Goal: Task Accomplishment & Management: Use online tool/utility

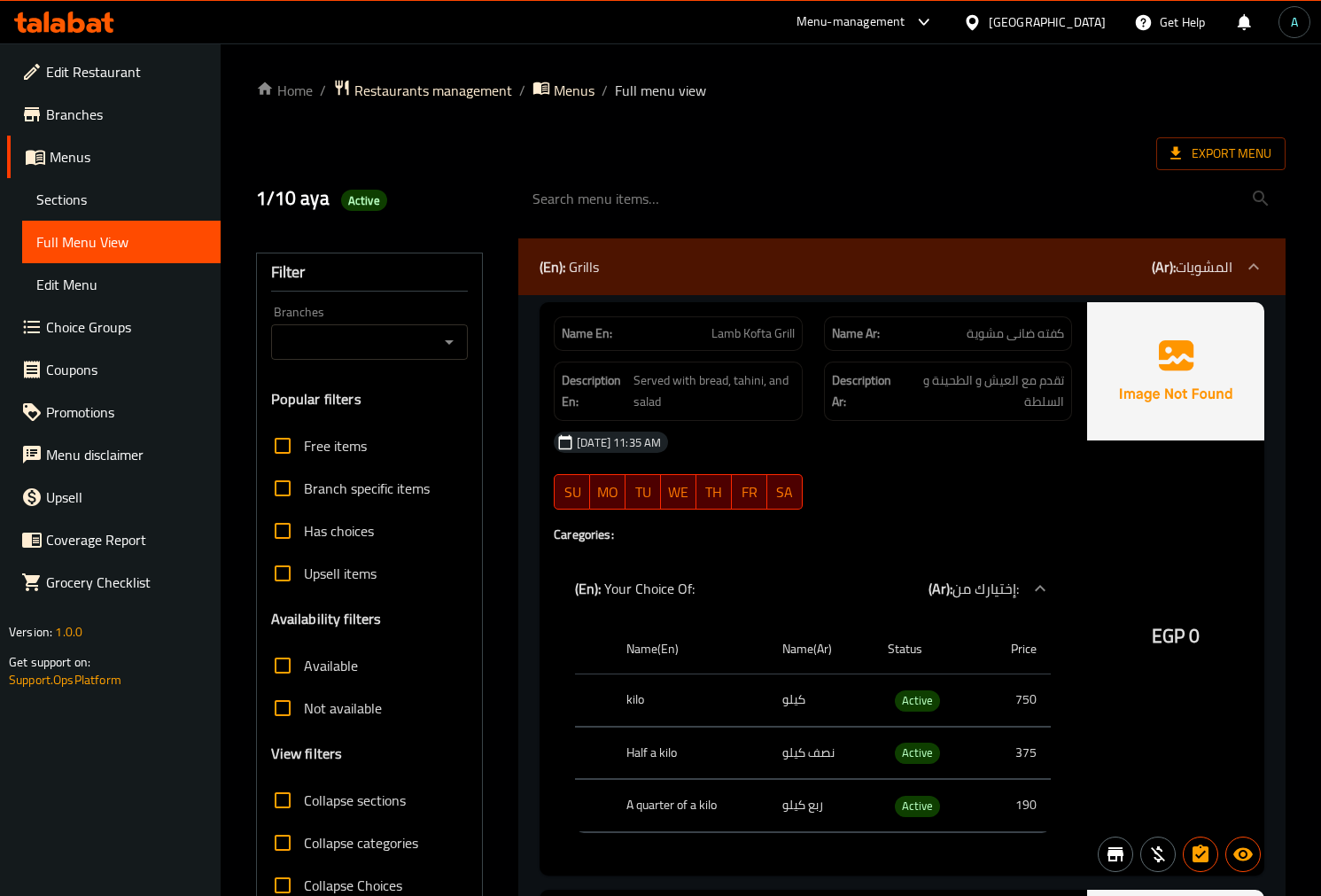
scroll to position [25998, 0]
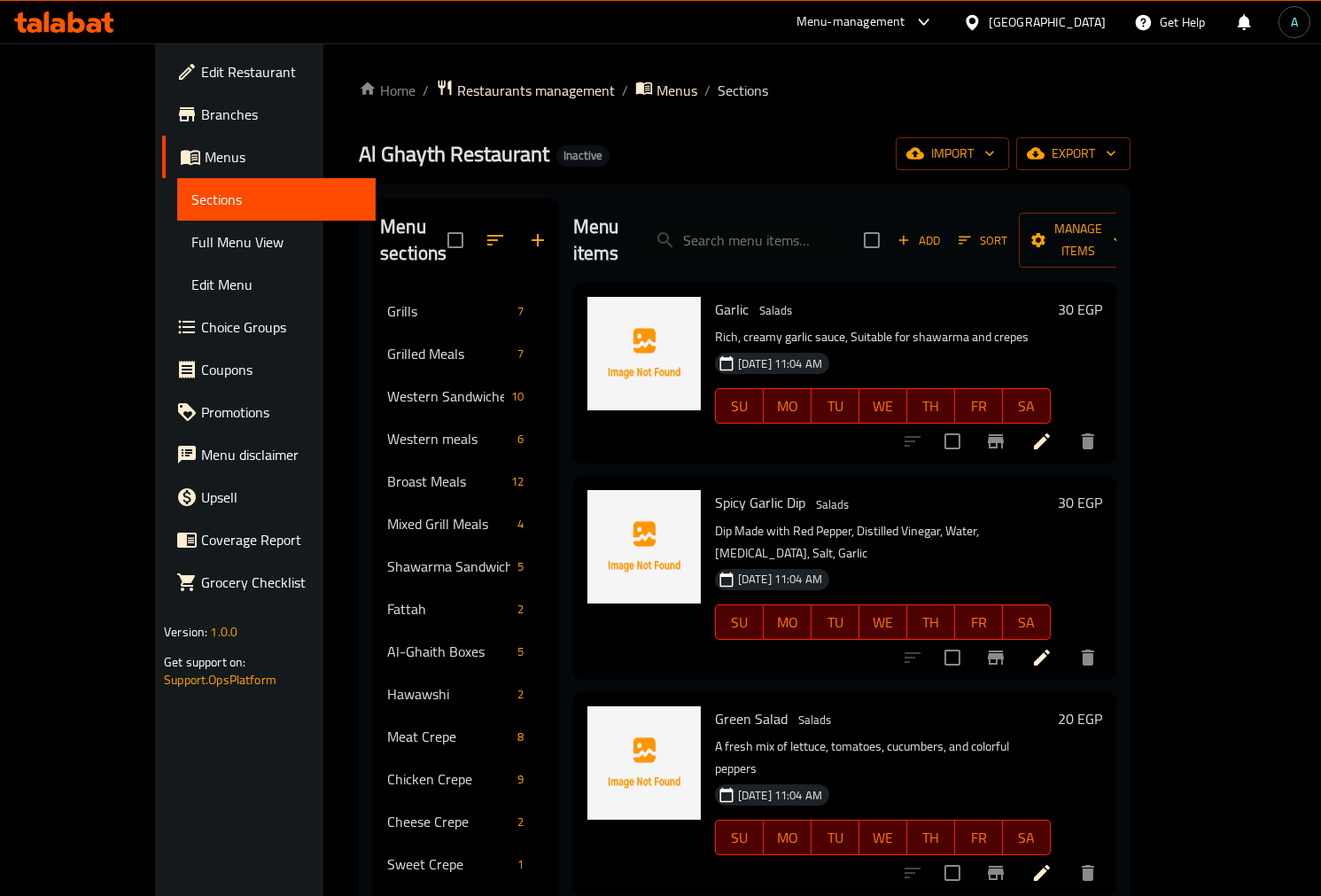
click at [201, 72] on span "Edit Restaurant" at bounding box center [282, 71] width 160 height 21
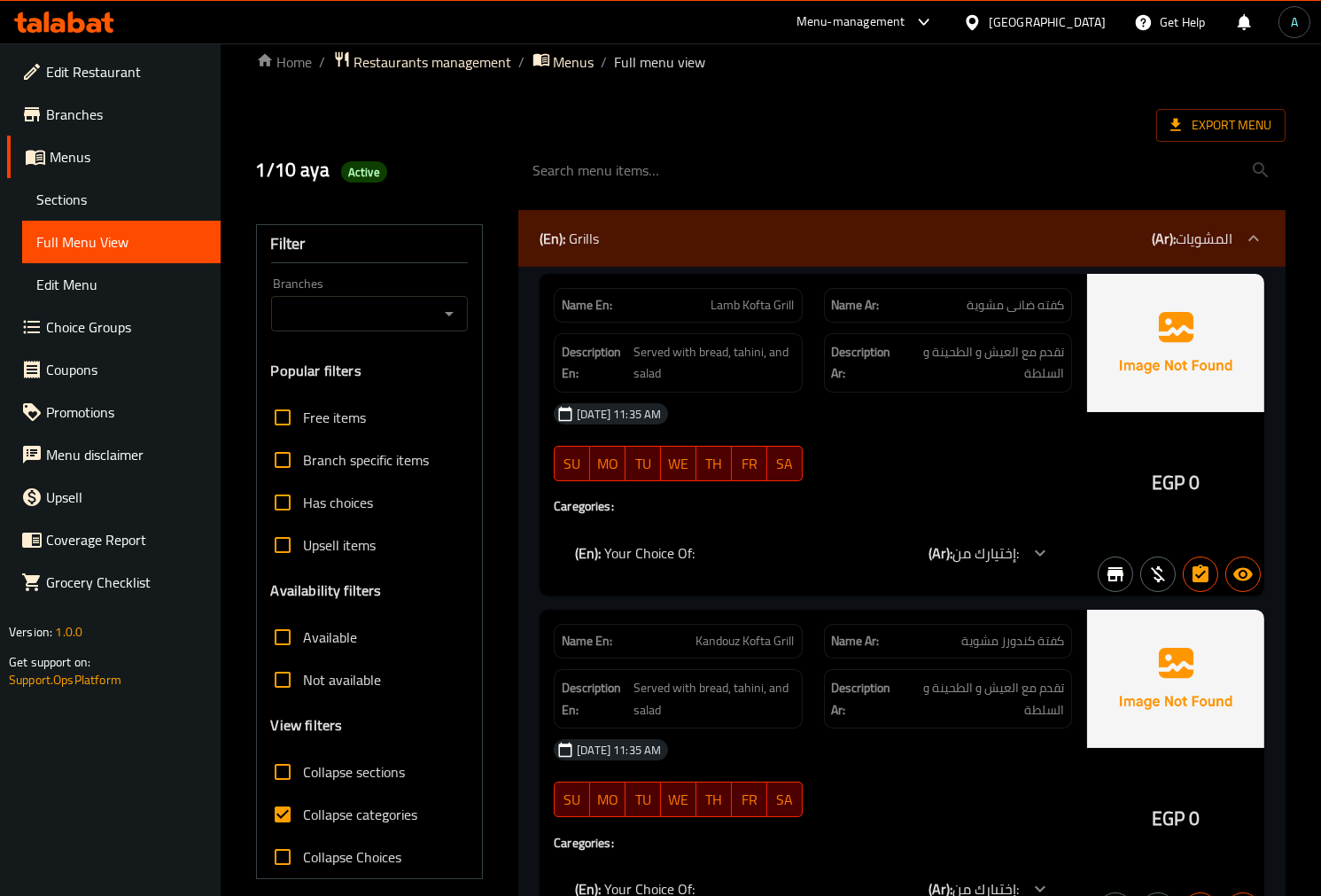
click at [357, 808] on span "Collapse categories" at bounding box center [360, 813] width 114 height 21
click at [304, 808] on input "Collapse categories" at bounding box center [283, 814] width 43 height 43
checkbox input "false"
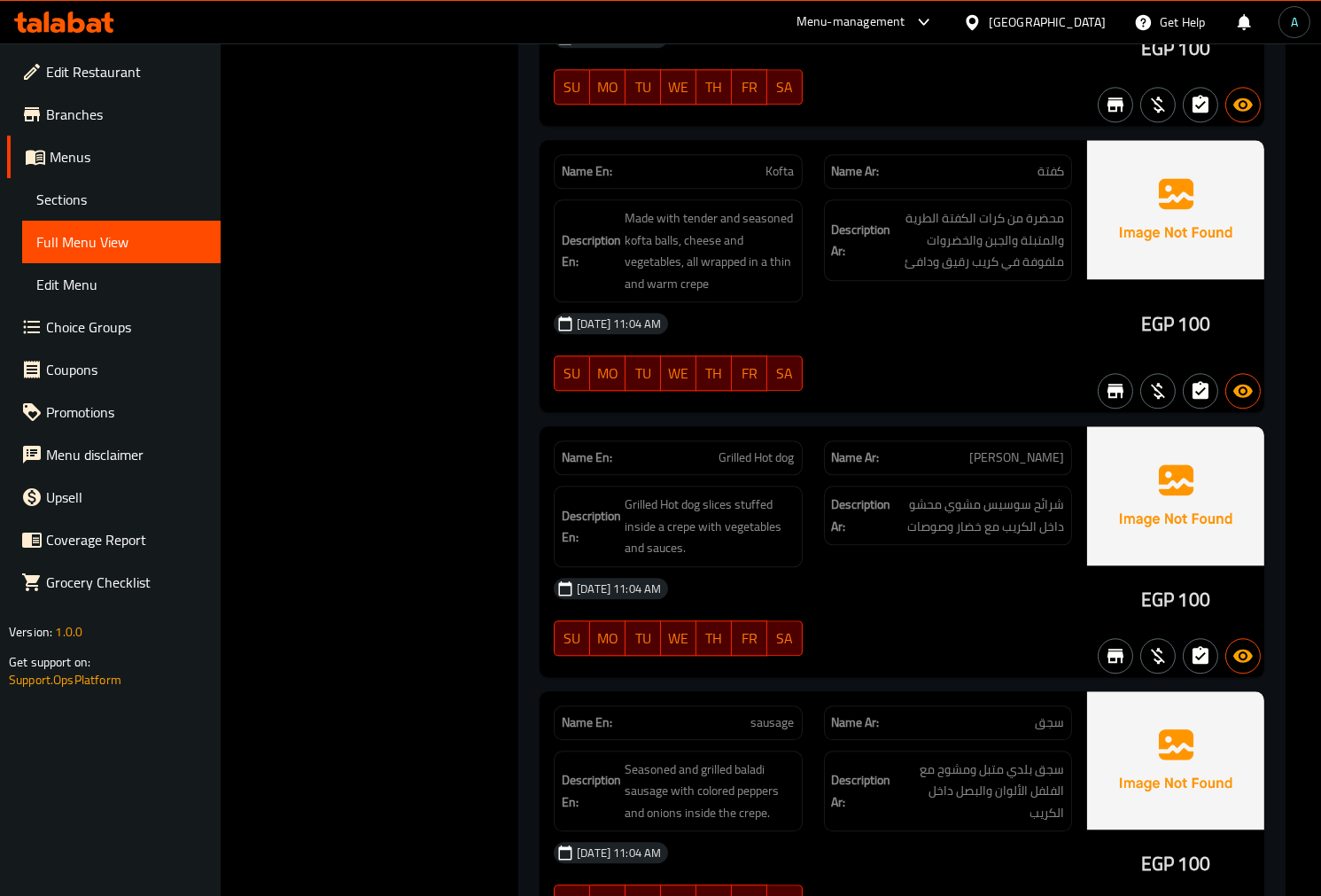
scroll to position [20138, 0]
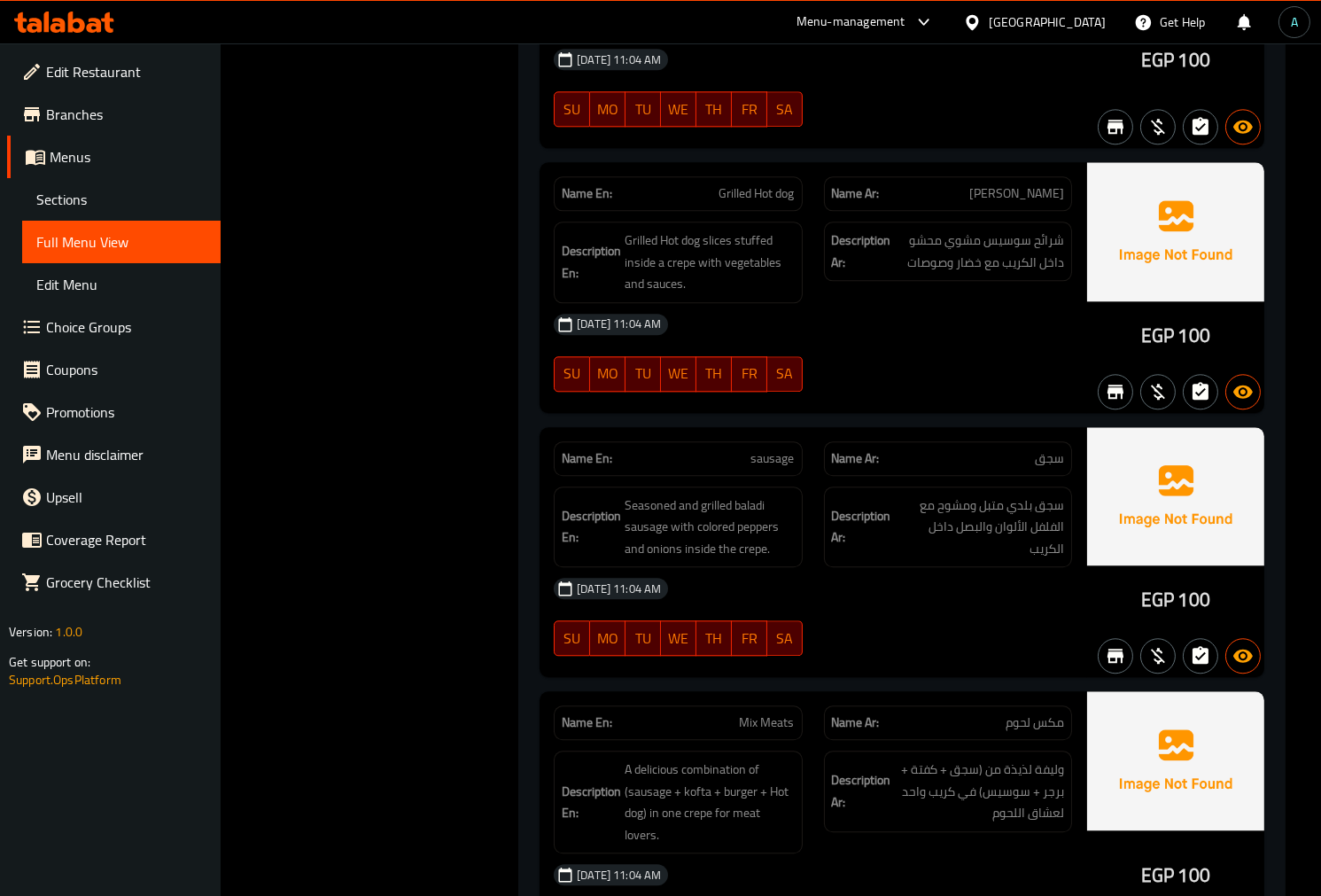
scroll to position [13031, 0]
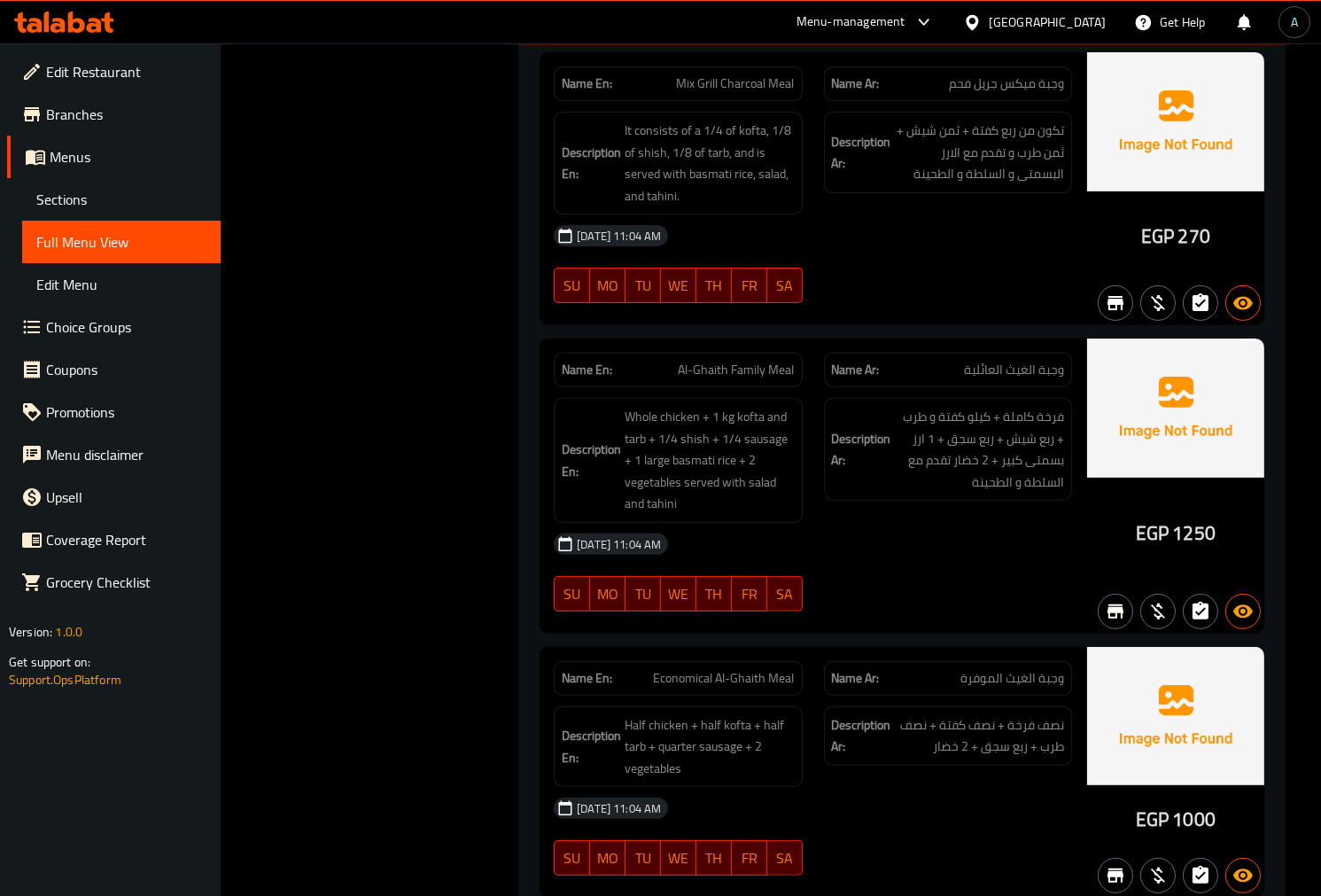
click at [330, 523] on div "Filter Branches Branches Popular filters Free items Branch specific items Has c…" at bounding box center [377, 571] width 263 height 26747
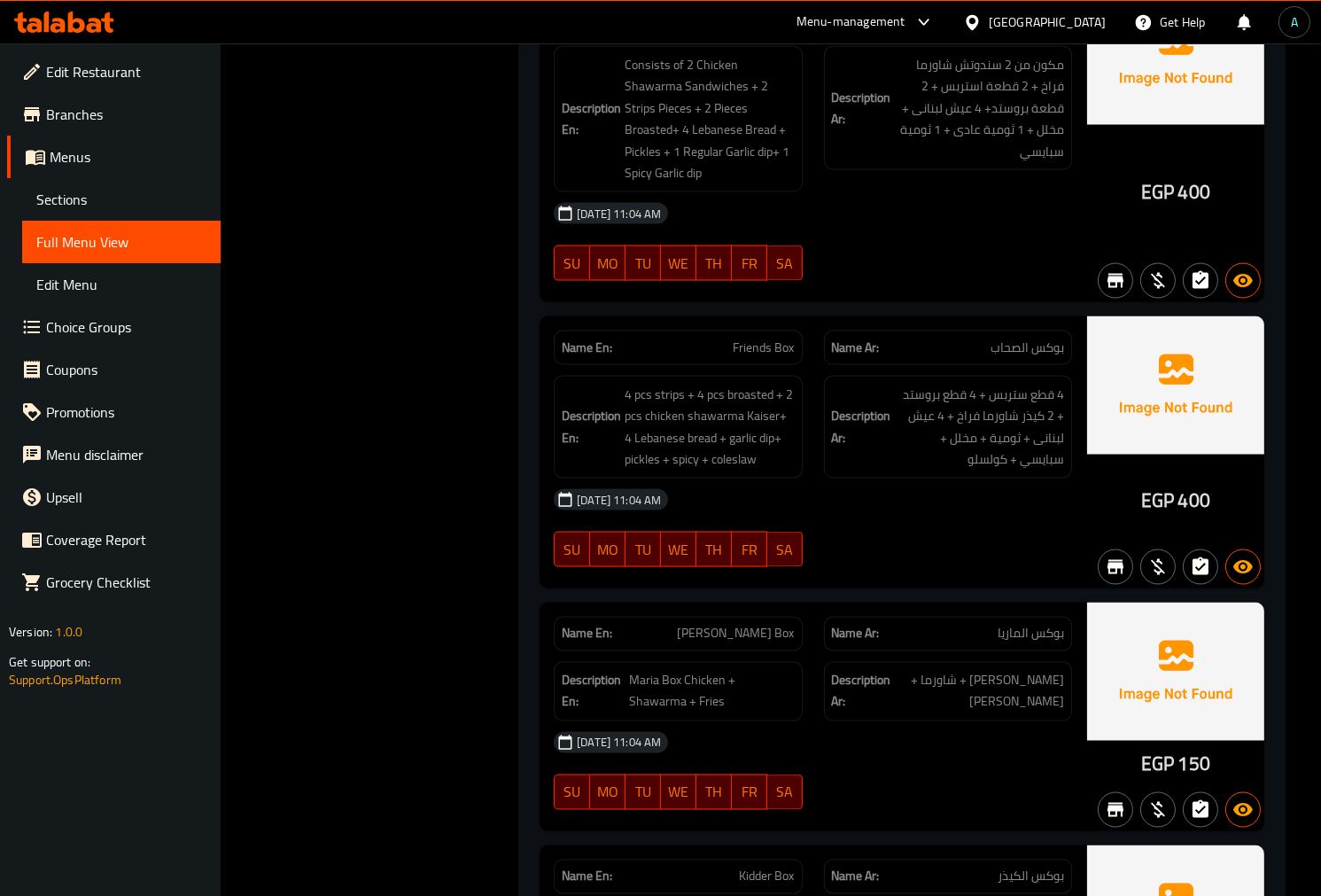
scroll to position [26101, 0]
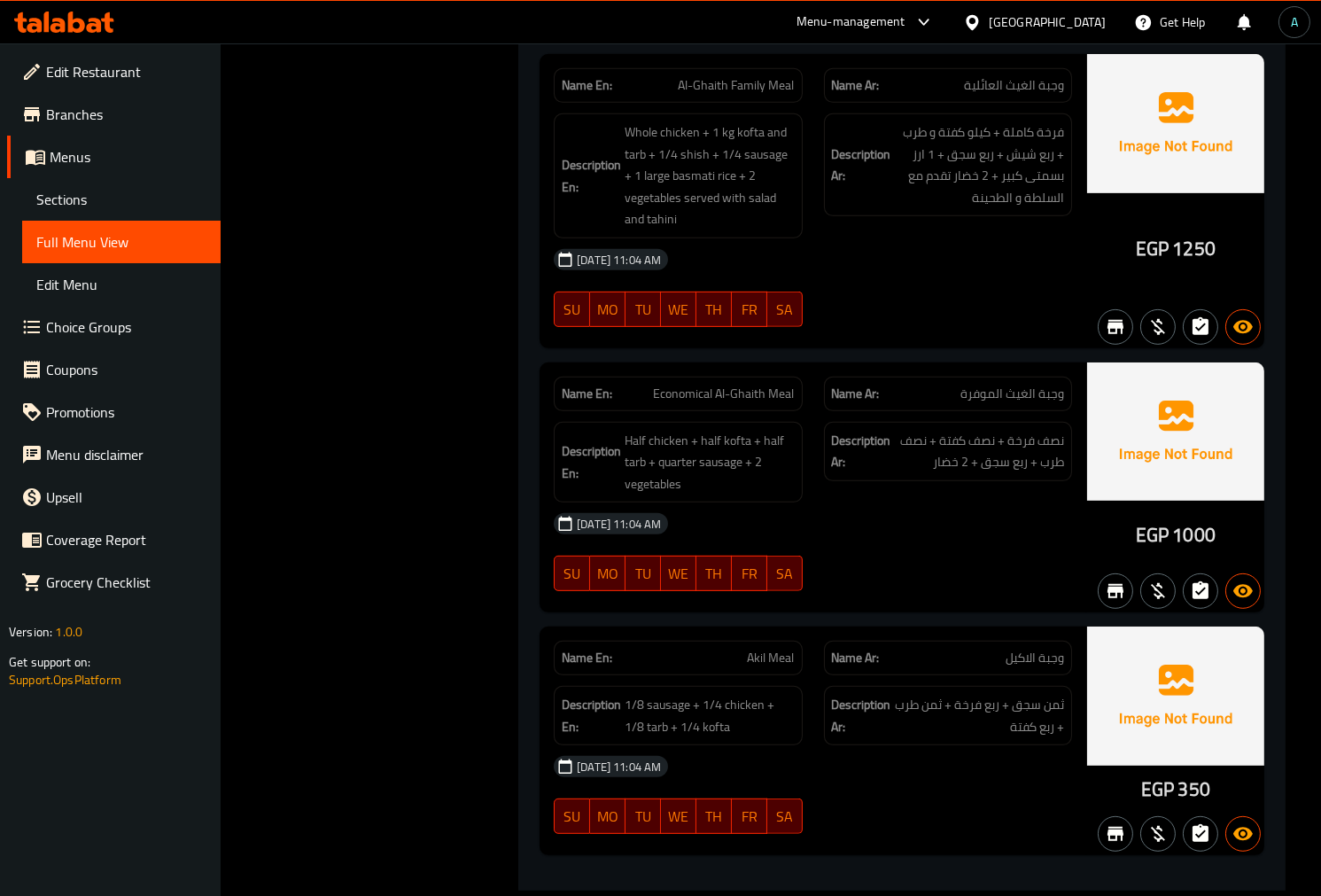
scroll to position [19256, 0]
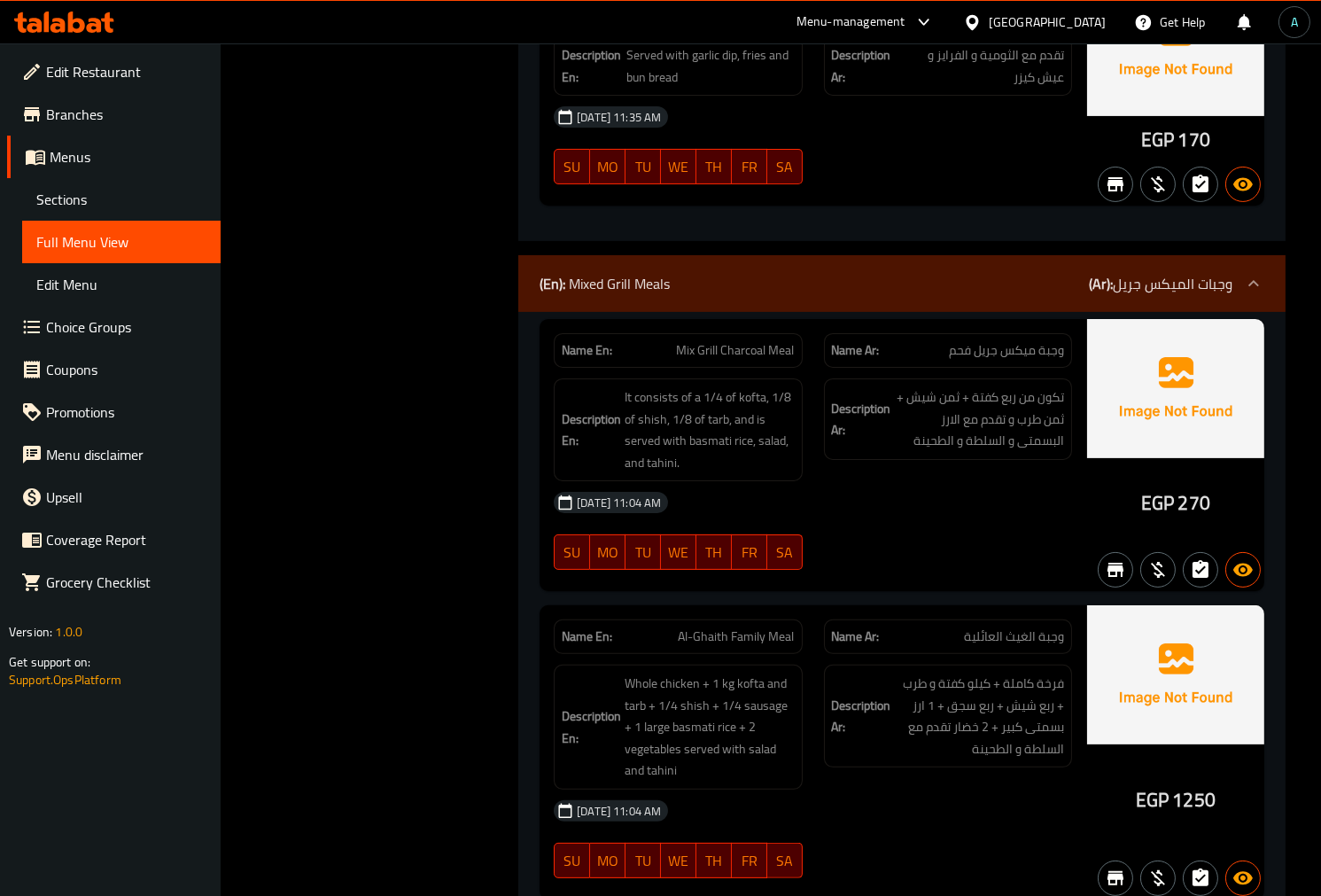
scroll to position [24752, 0]
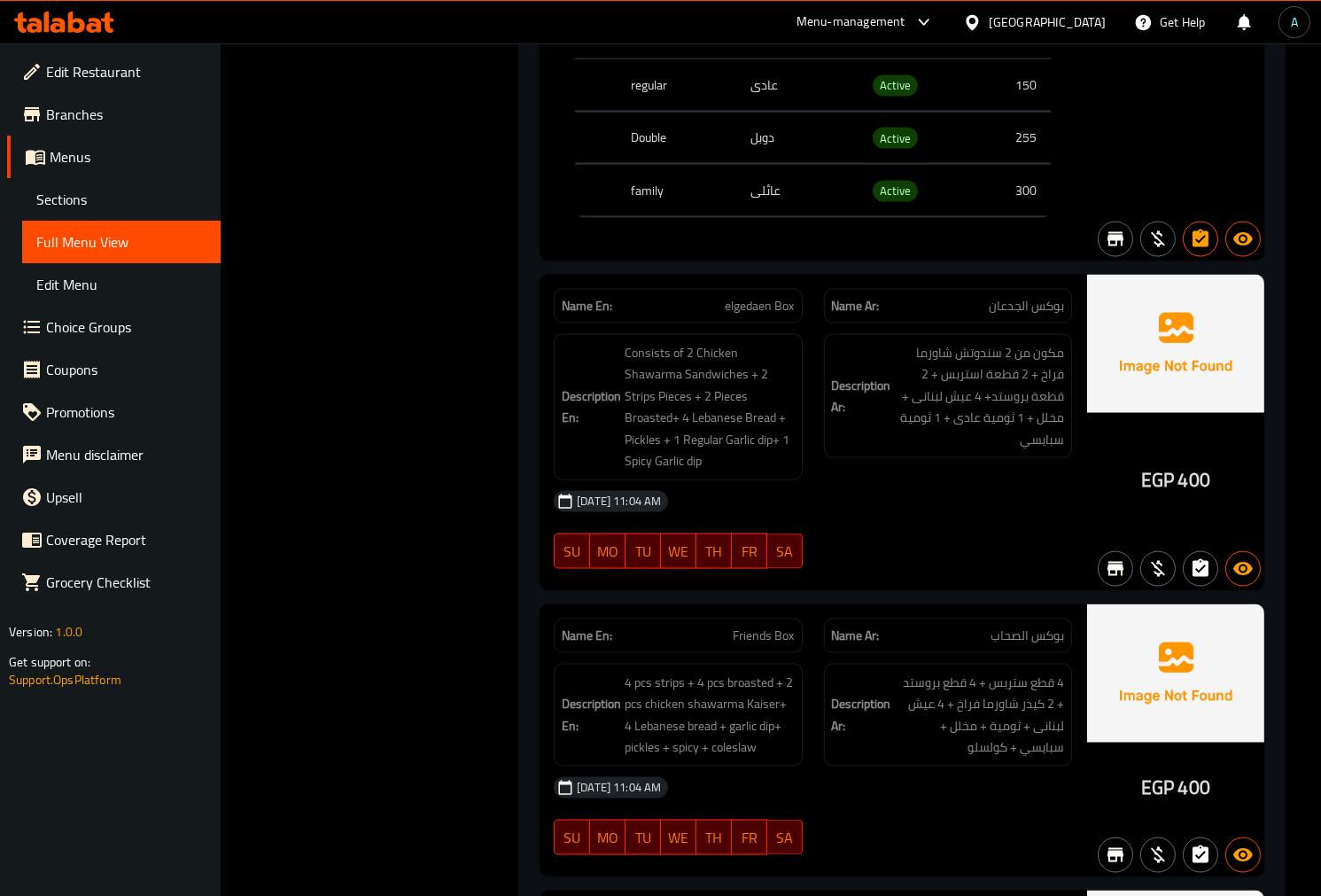
scroll to position [25289, 0]
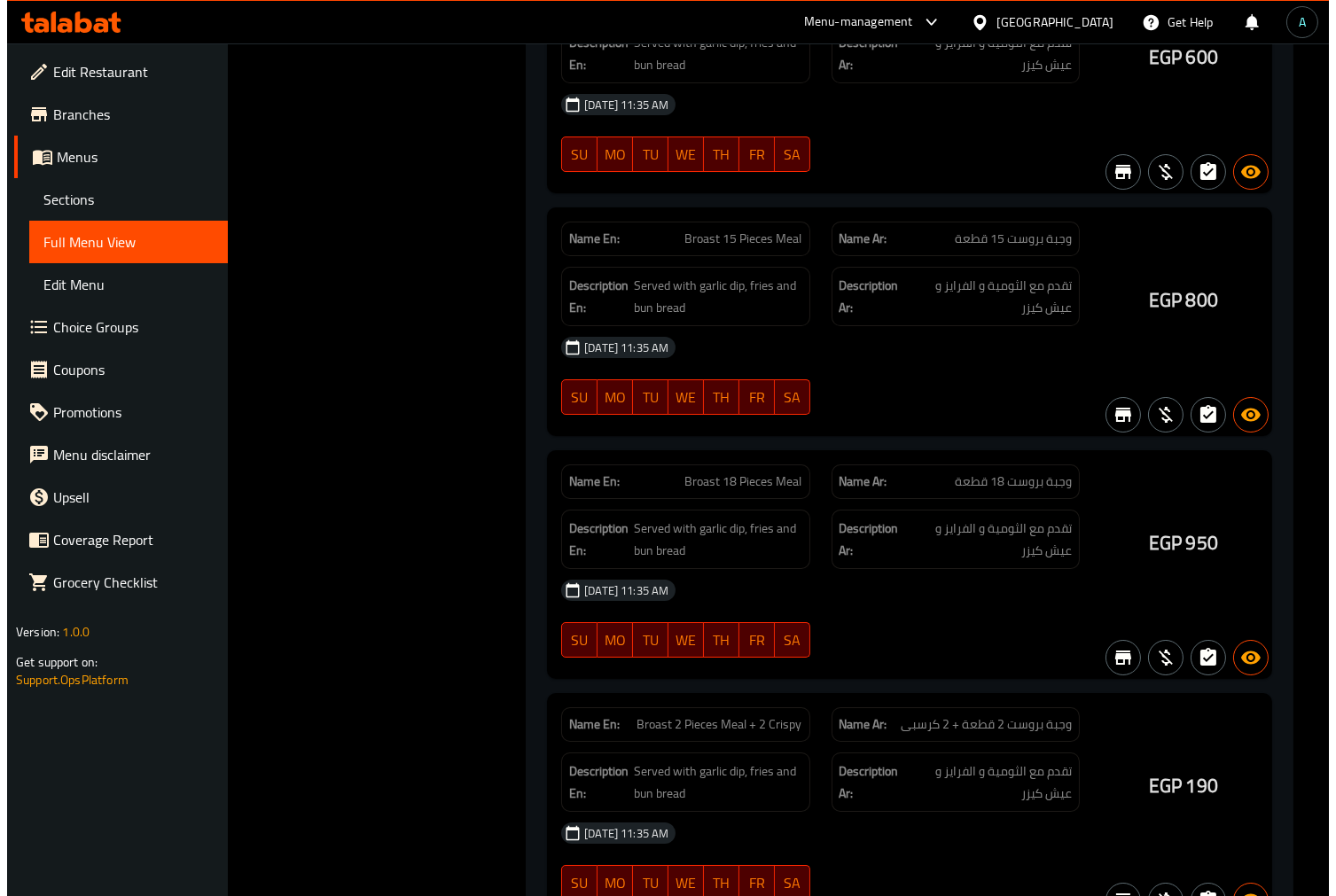
scroll to position [0, 0]
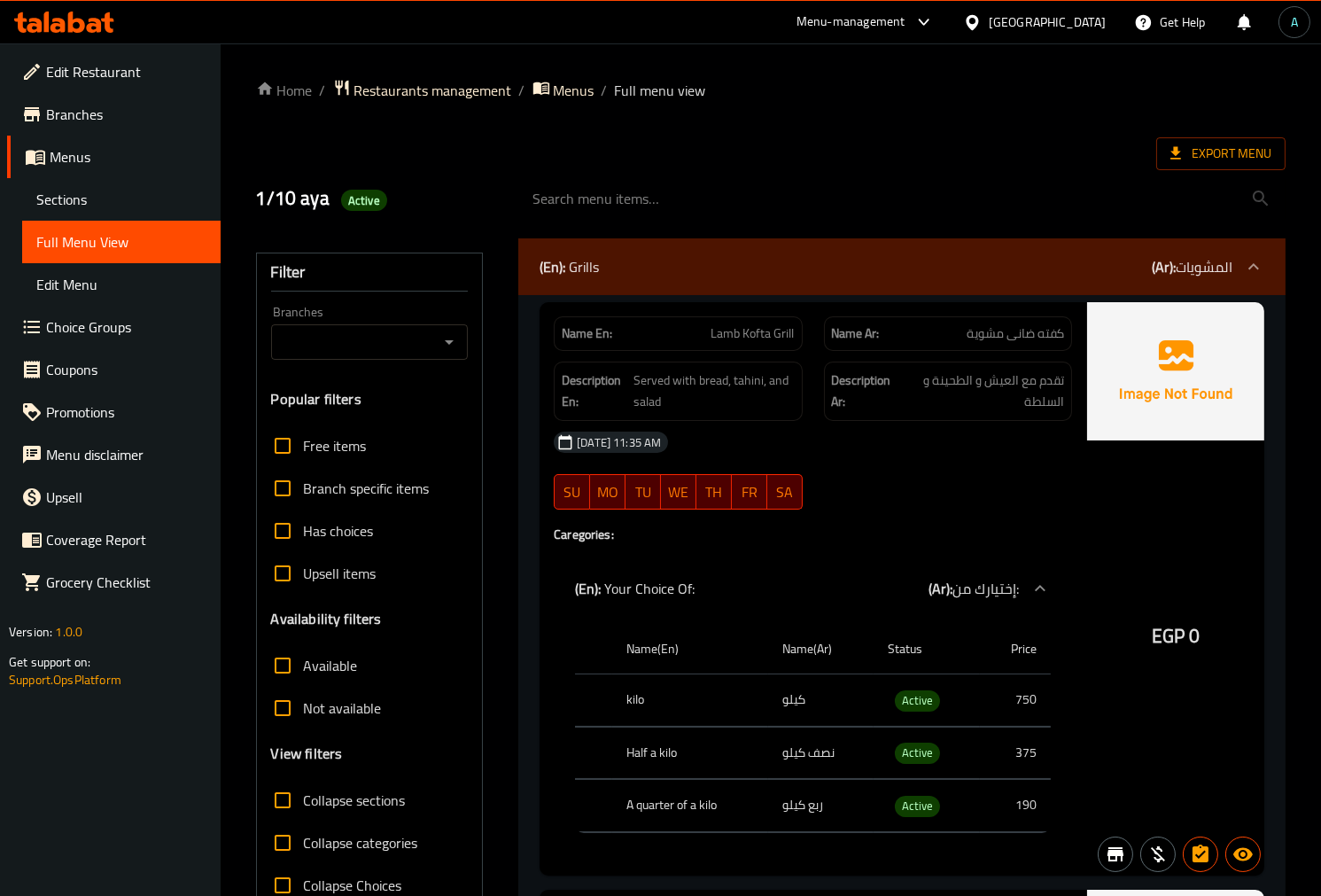
click at [831, 160] on div "1/10 aya Active" at bounding box center [770, 199] width 1051 height 78
click at [1194, 148] on span "Export Menu" at bounding box center [1221, 153] width 101 height 22
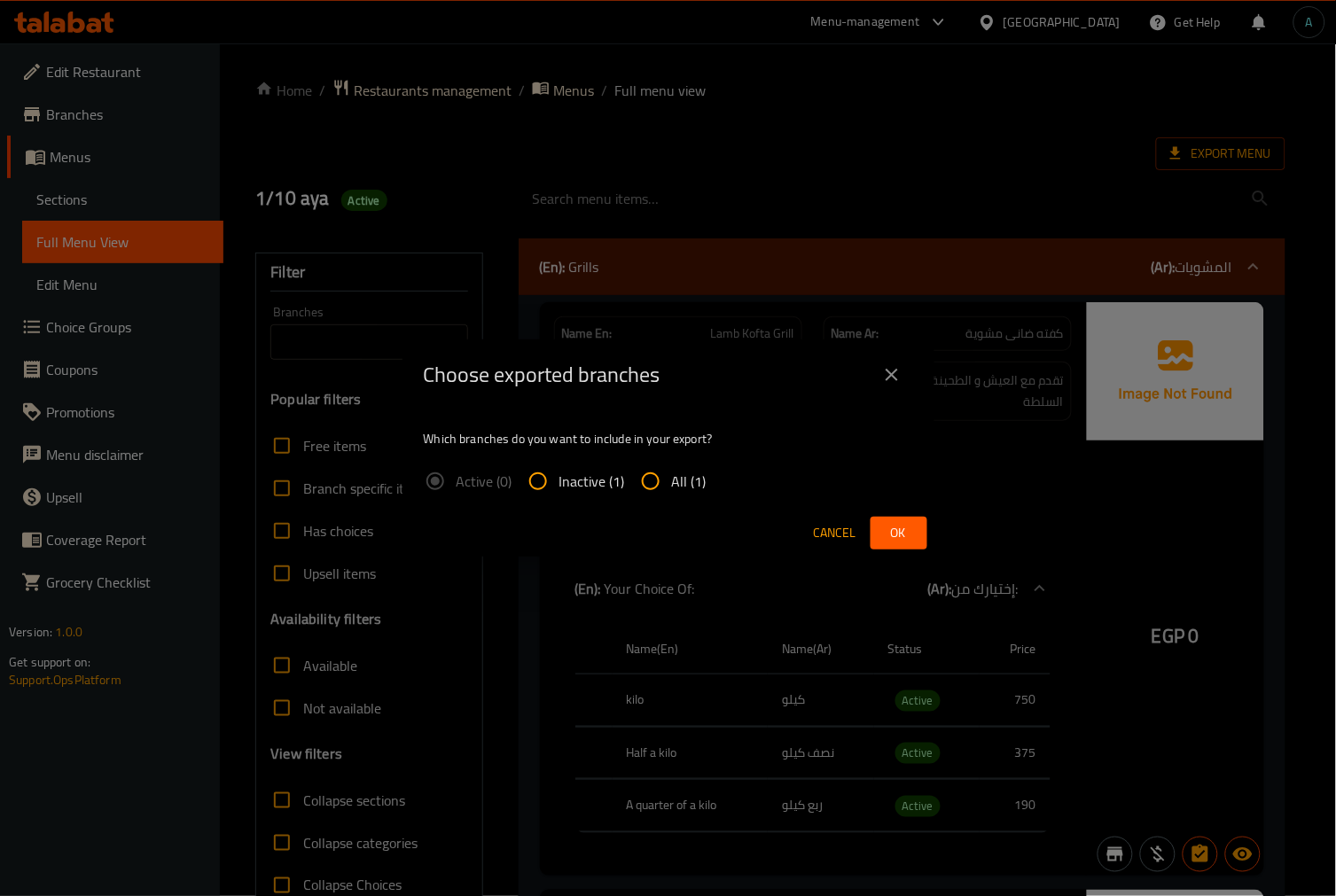
click at [651, 493] on input "All (1)" at bounding box center [650, 480] width 43 height 43
radio input "true"
click at [899, 527] on span "Ok" at bounding box center [898, 532] width 28 height 22
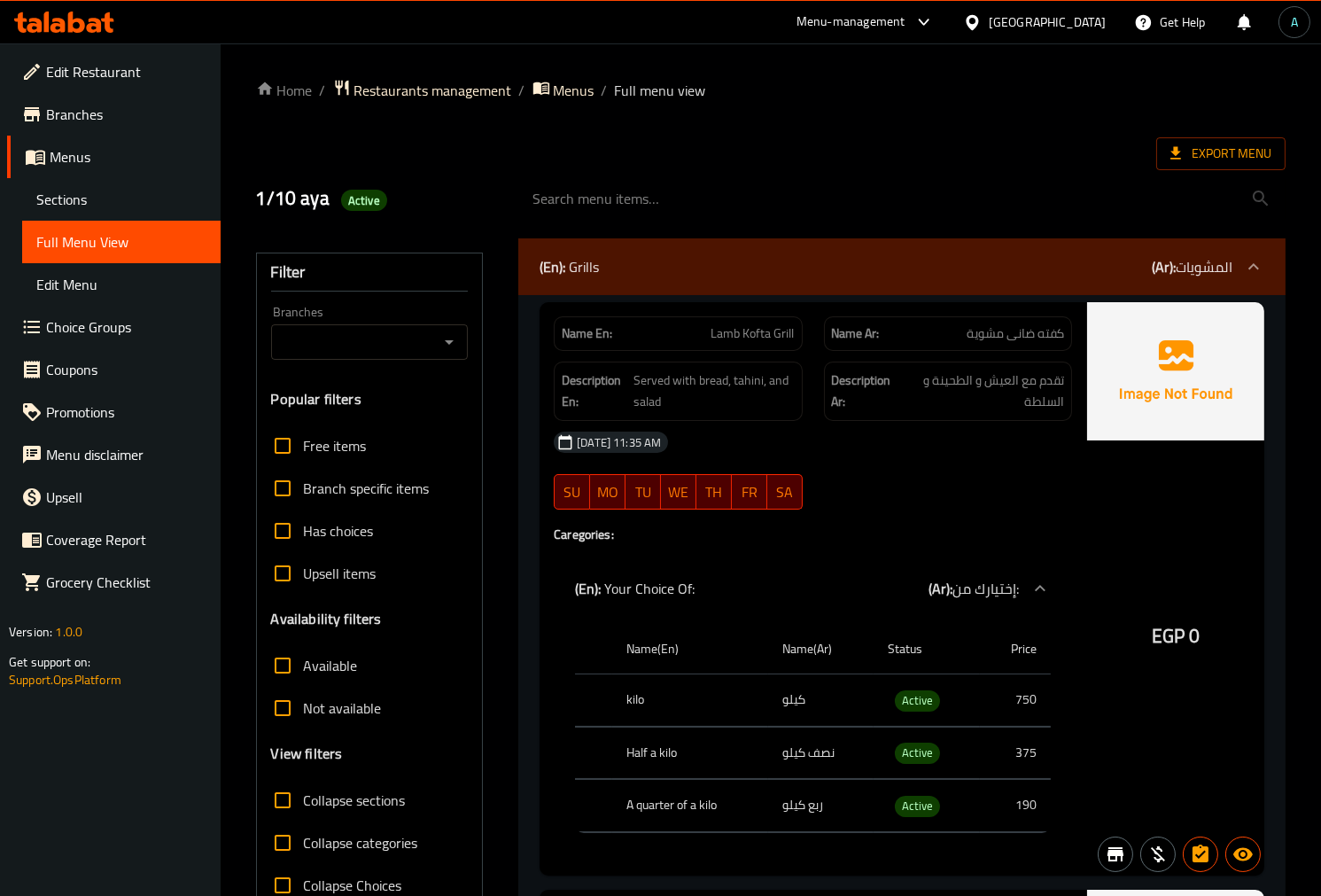
click at [64, 20] on icon at bounding box center [57, 25] width 15 height 15
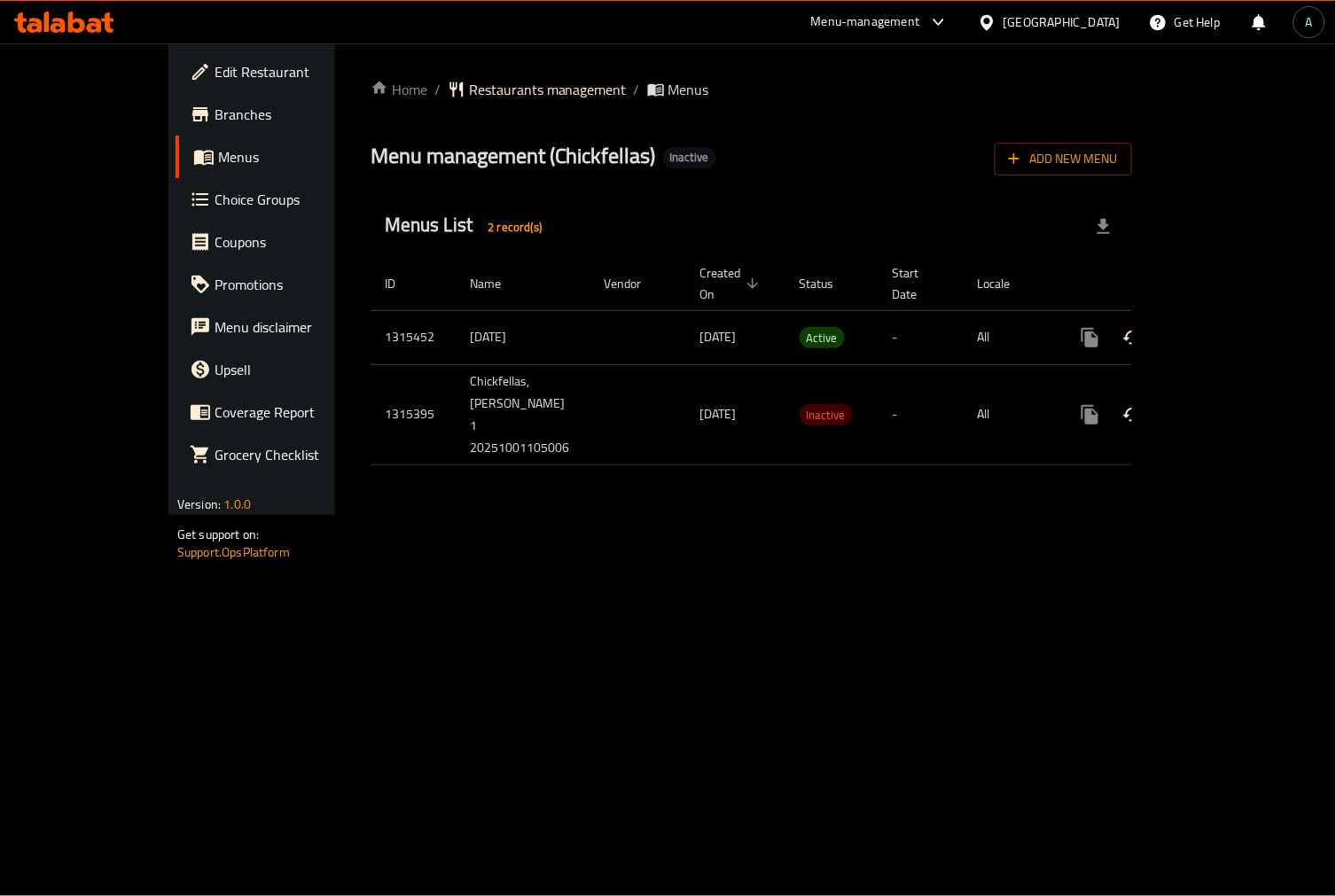
click at [1228, 327] on icon "enhanced table" at bounding box center [1217, 337] width 21 height 21
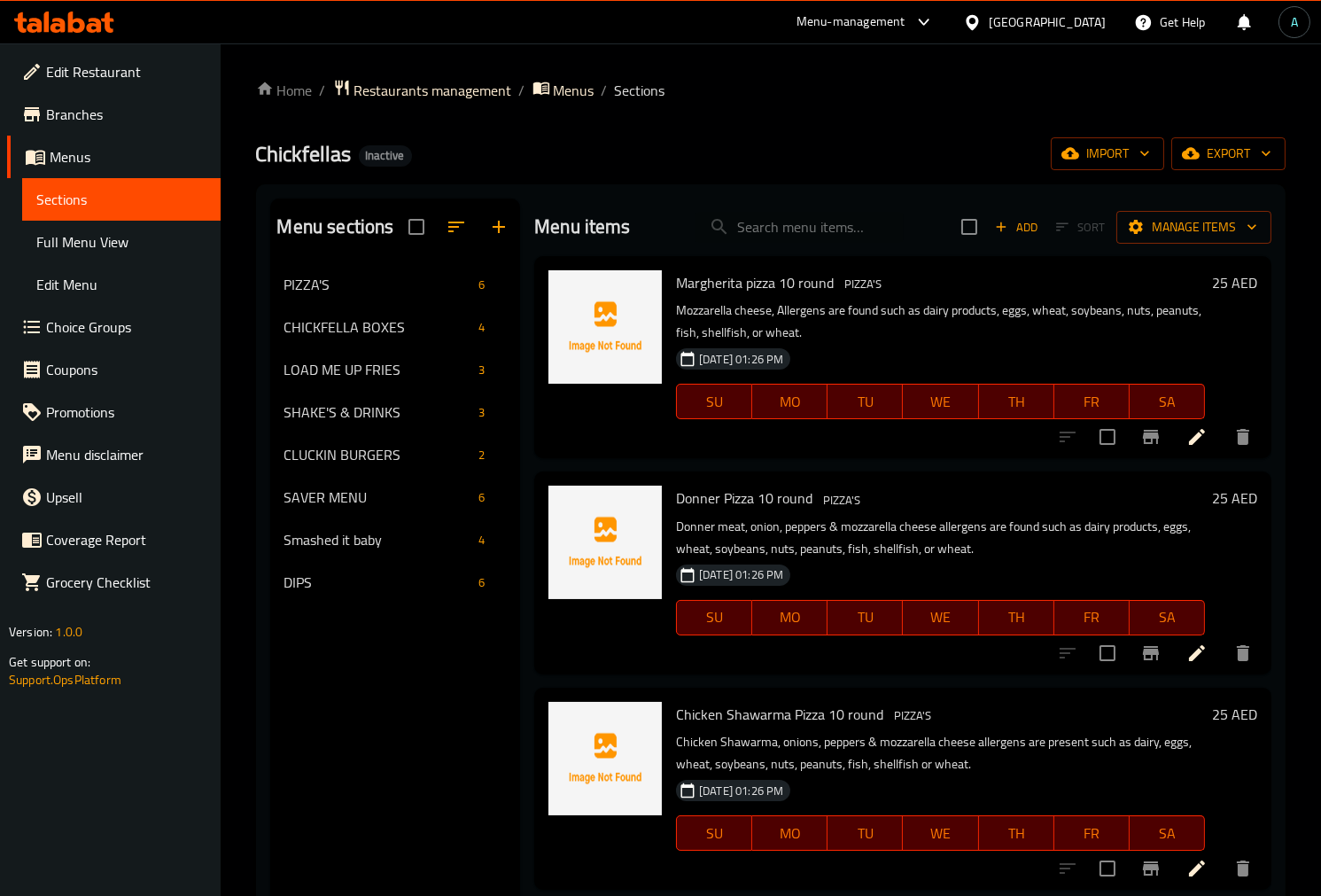
click at [131, 245] on span "Full Menu View" at bounding box center [121, 242] width 170 height 21
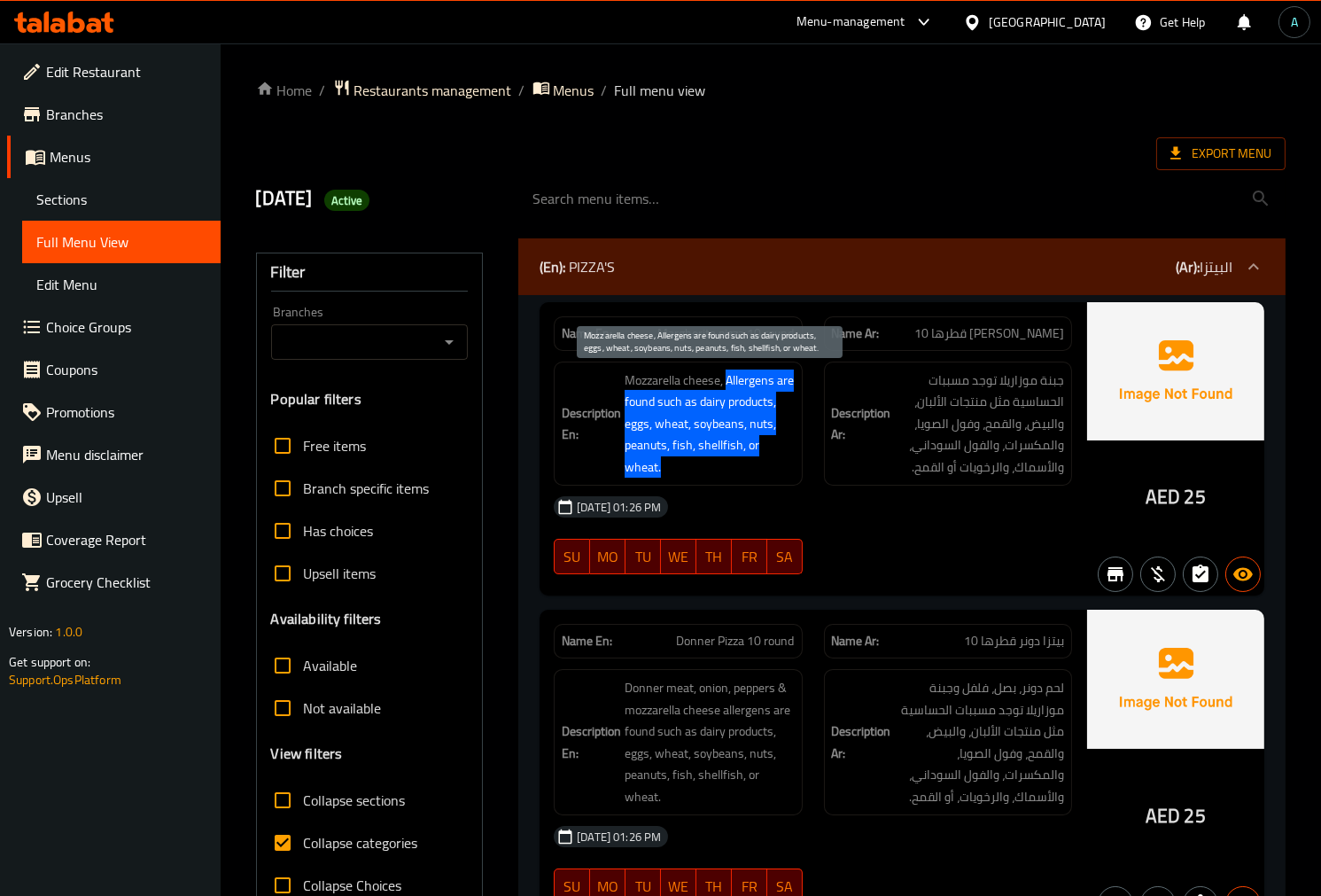
drag, startPoint x: 725, startPoint y: 376, endPoint x: 792, endPoint y: 458, distance: 105.9
click at [792, 458] on span "Mozzarella cheese, Allergens are found such as dairy products, eggs, wheat, soy…" at bounding box center [709, 424] width 170 height 109
copy span "Allergens are found such as dairy products, eggs, wheat, soybeans, nuts, peanut…"
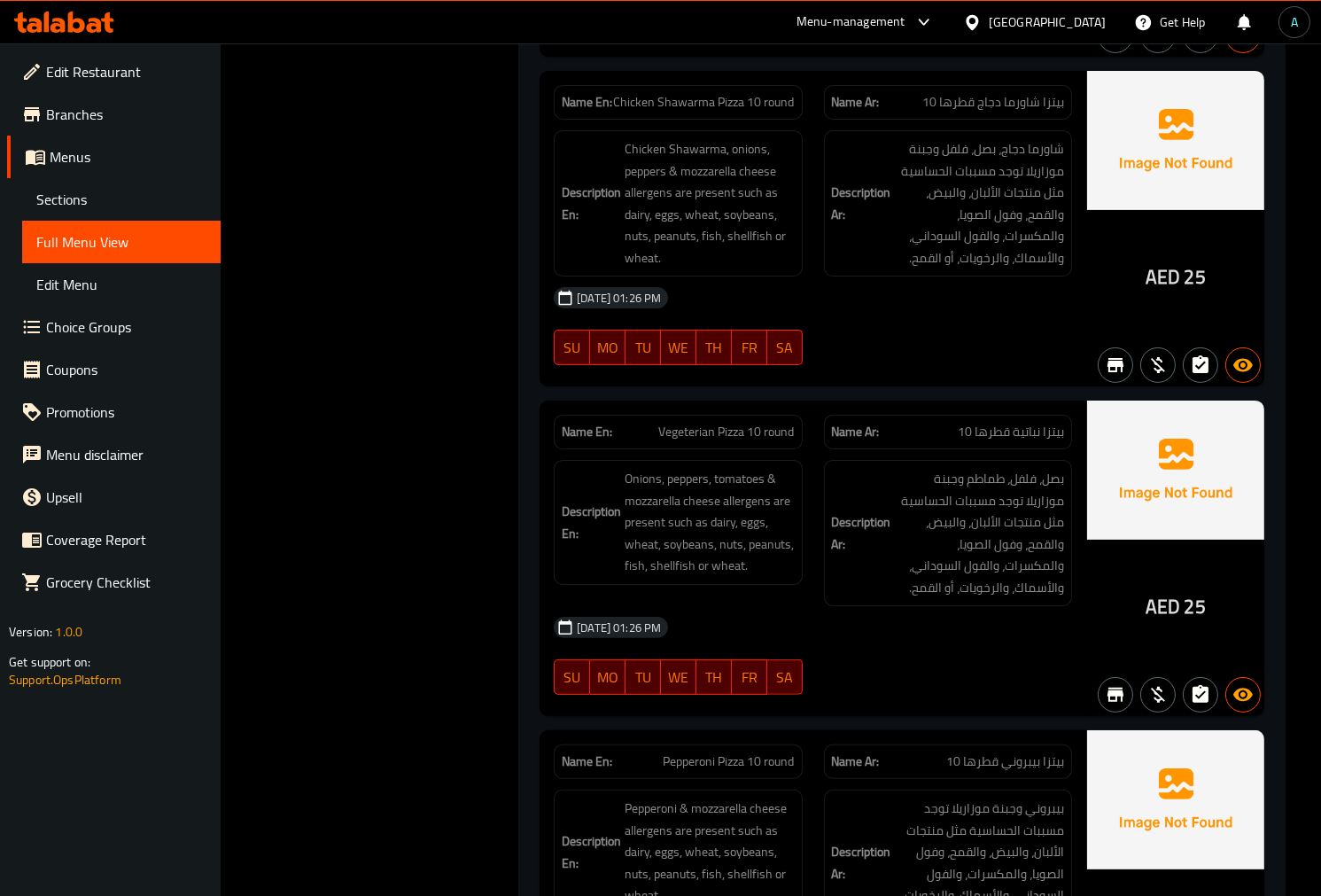
scroll to position [590, 0]
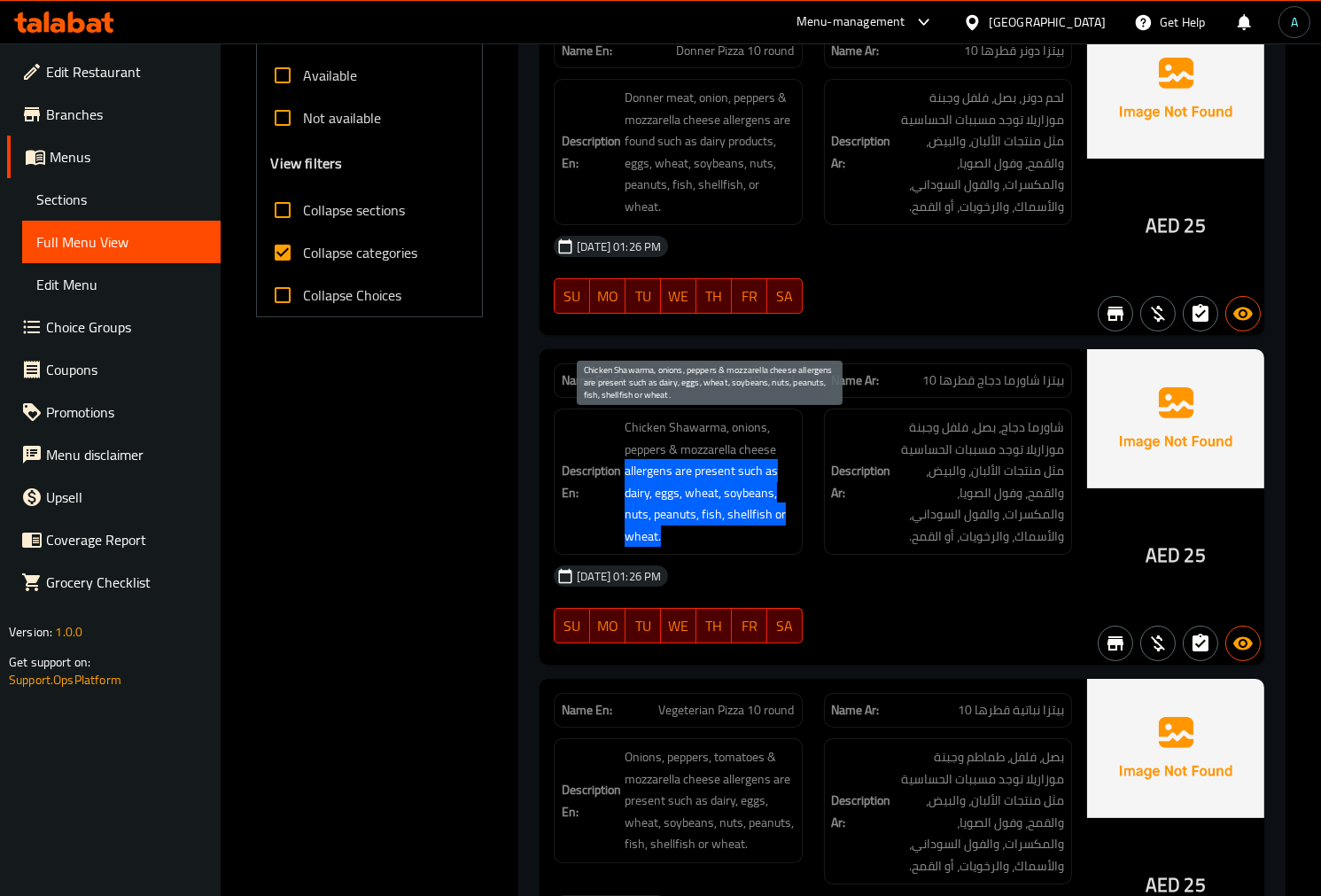
drag, startPoint x: 691, startPoint y: 543, endPoint x: 625, endPoint y: 480, distance: 91.2
click at [625, 480] on span "Chicken Shawarma, onions, peppers & mozzarella cheese allergens are present suc…" at bounding box center [709, 481] width 170 height 130
copy span "allergens are present such as dairy, eggs, wheat, soybeans, nuts, peanuts, fish…"
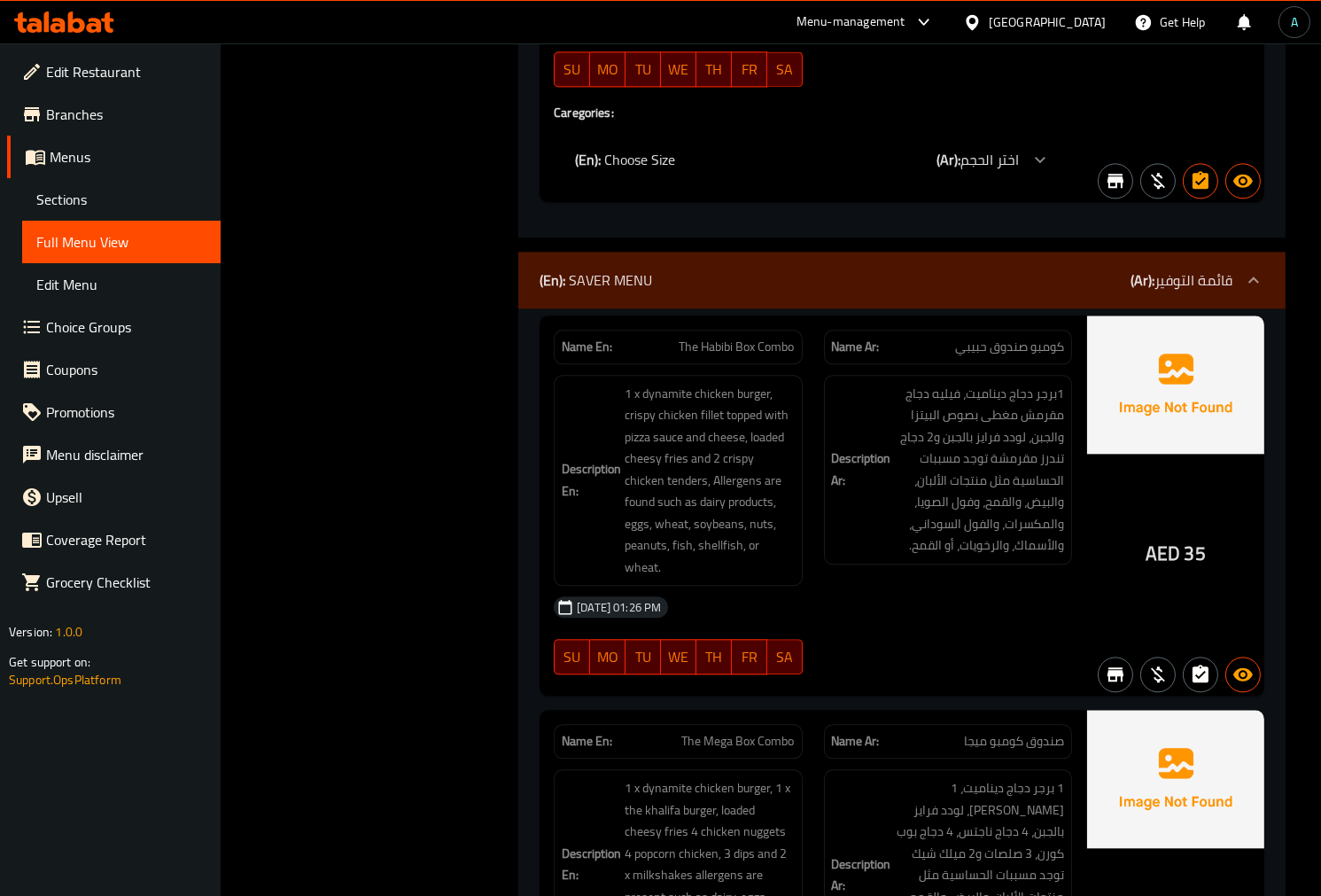
scroll to position [7349, 0]
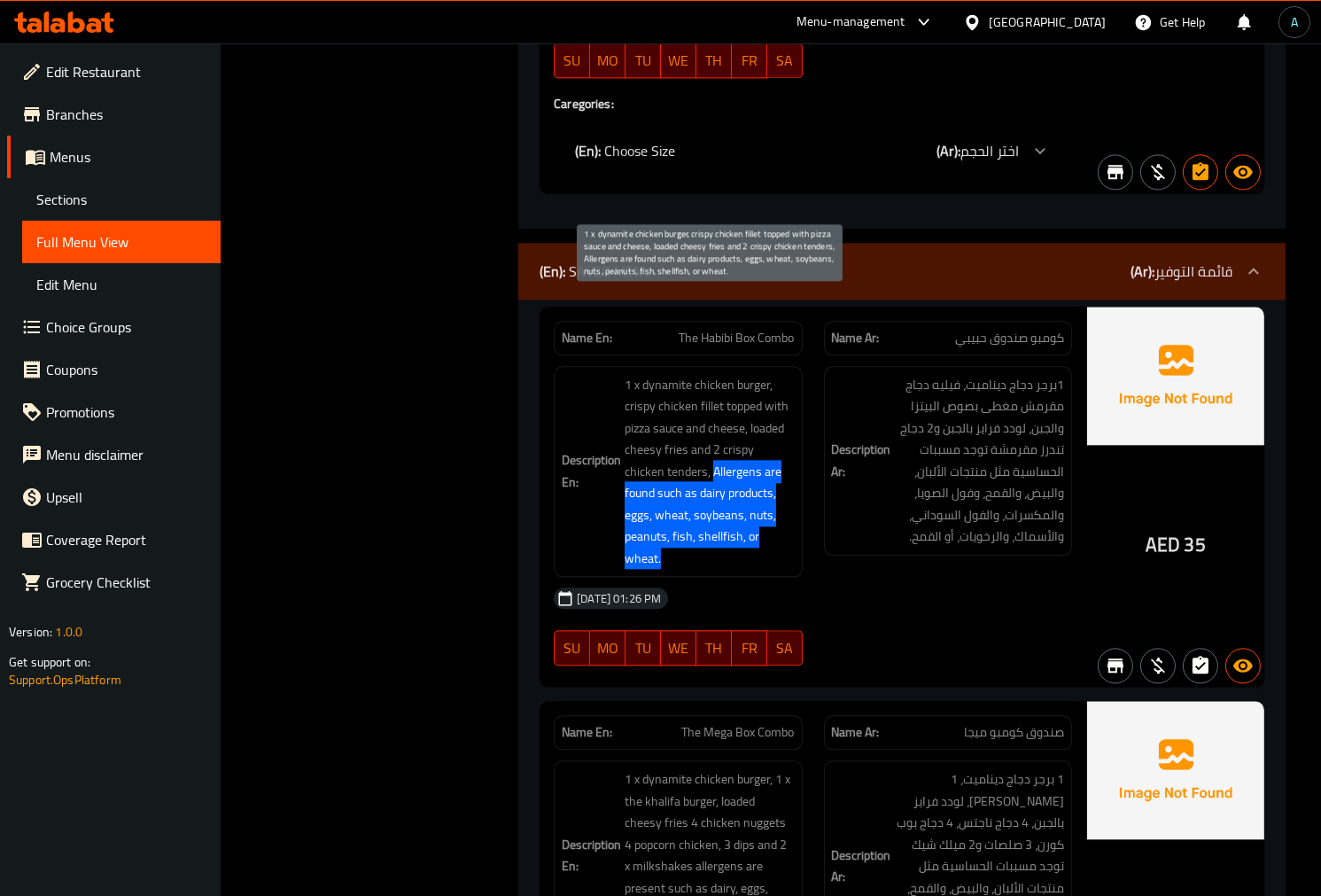
drag, startPoint x: 672, startPoint y: 390, endPoint x: 762, endPoint y: 447, distance: 106.5
click at [762, 447] on span "1 x dynamite chicken burger, crispy chicken fillet topped with pizza sauce and …" at bounding box center [709, 471] width 170 height 196
copy span "Allergens are found such as dairy products, eggs, wheat, soybeans, nuts, peanut…"
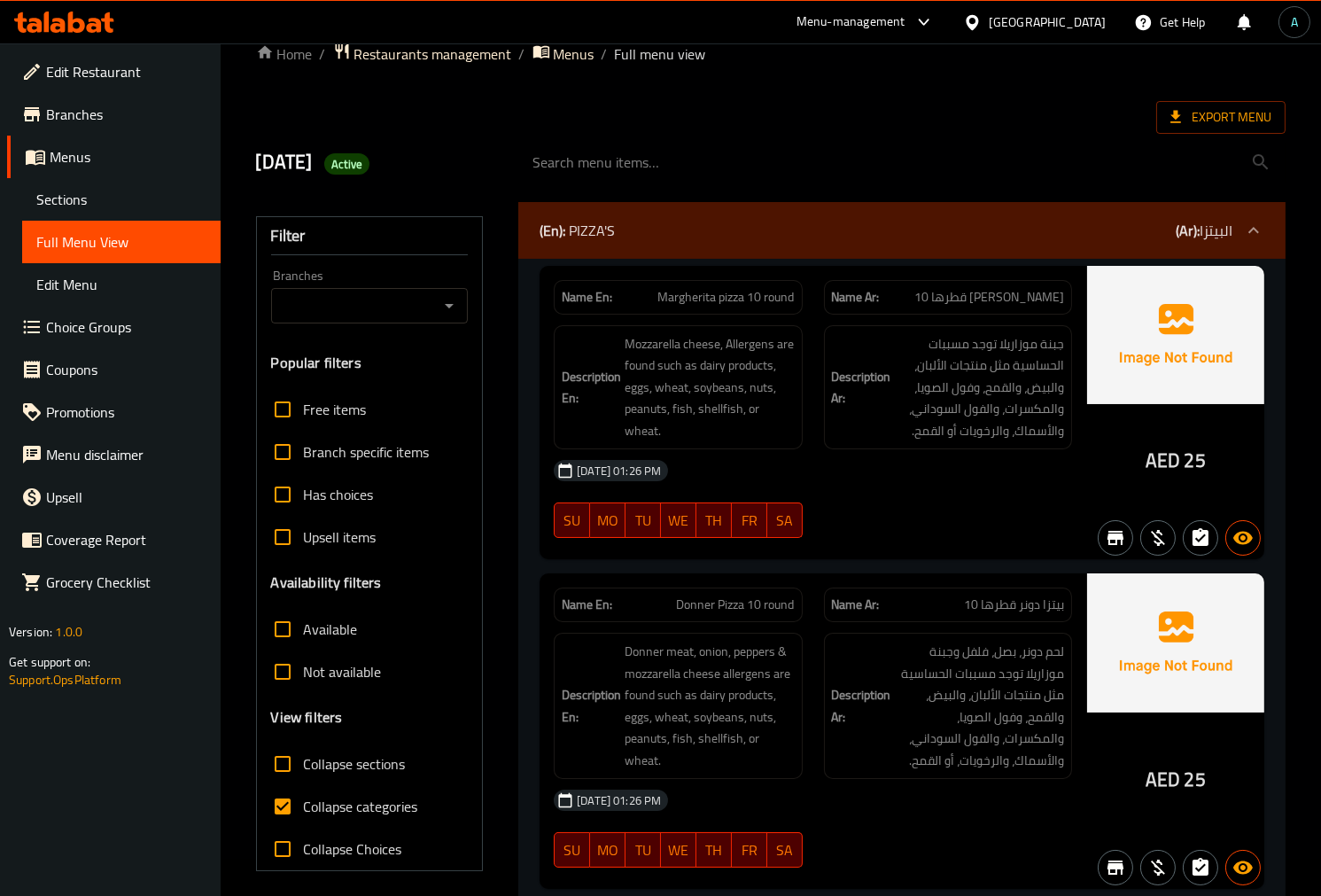
scroll to position [0, 0]
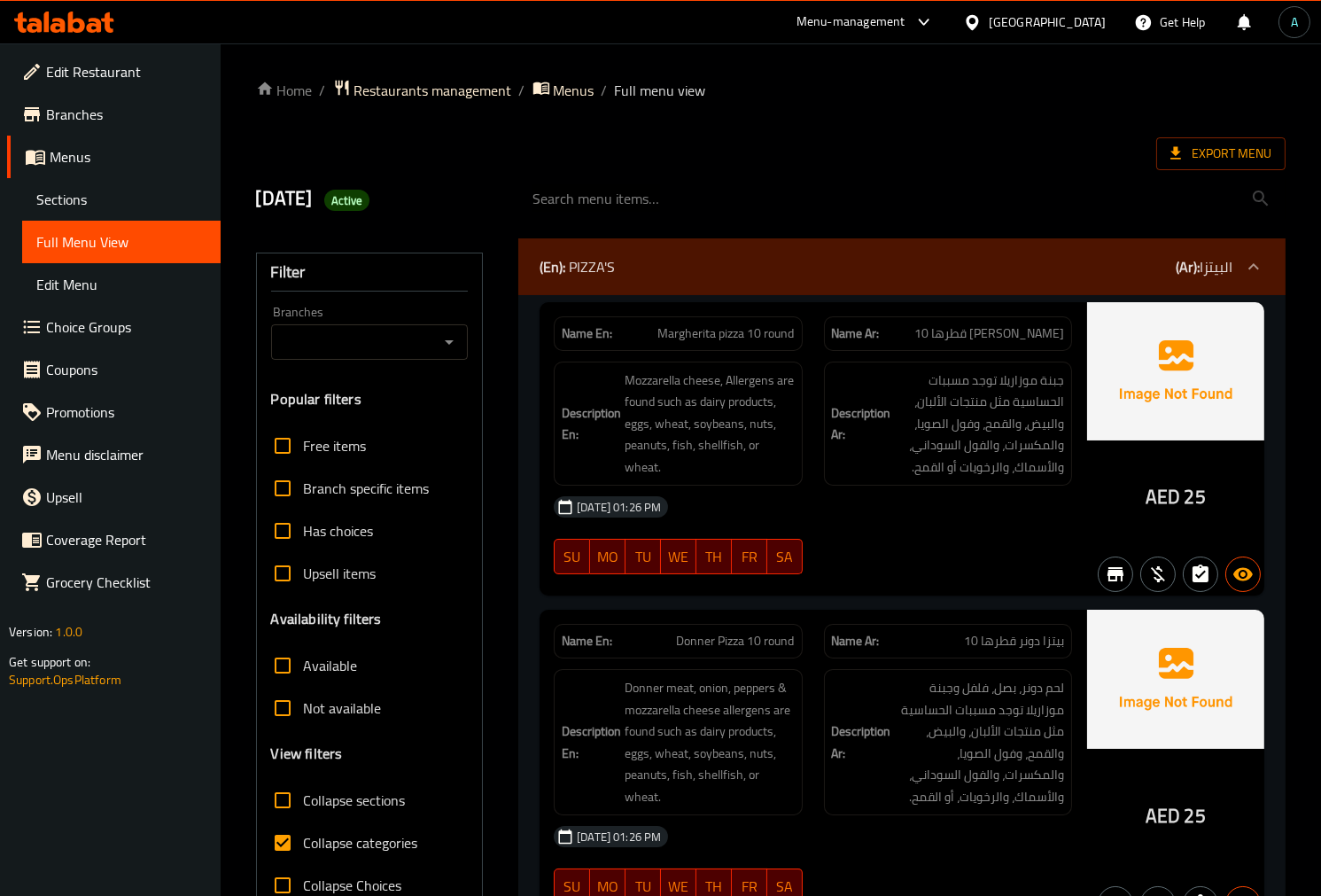
click at [338, 846] on span "Collapse categories" at bounding box center [360, 842] width 114 height 21
click at [304, 846] on input "Collapse categories" at bounding box center [283, 842] width 43 height 43
checkbox input "false"
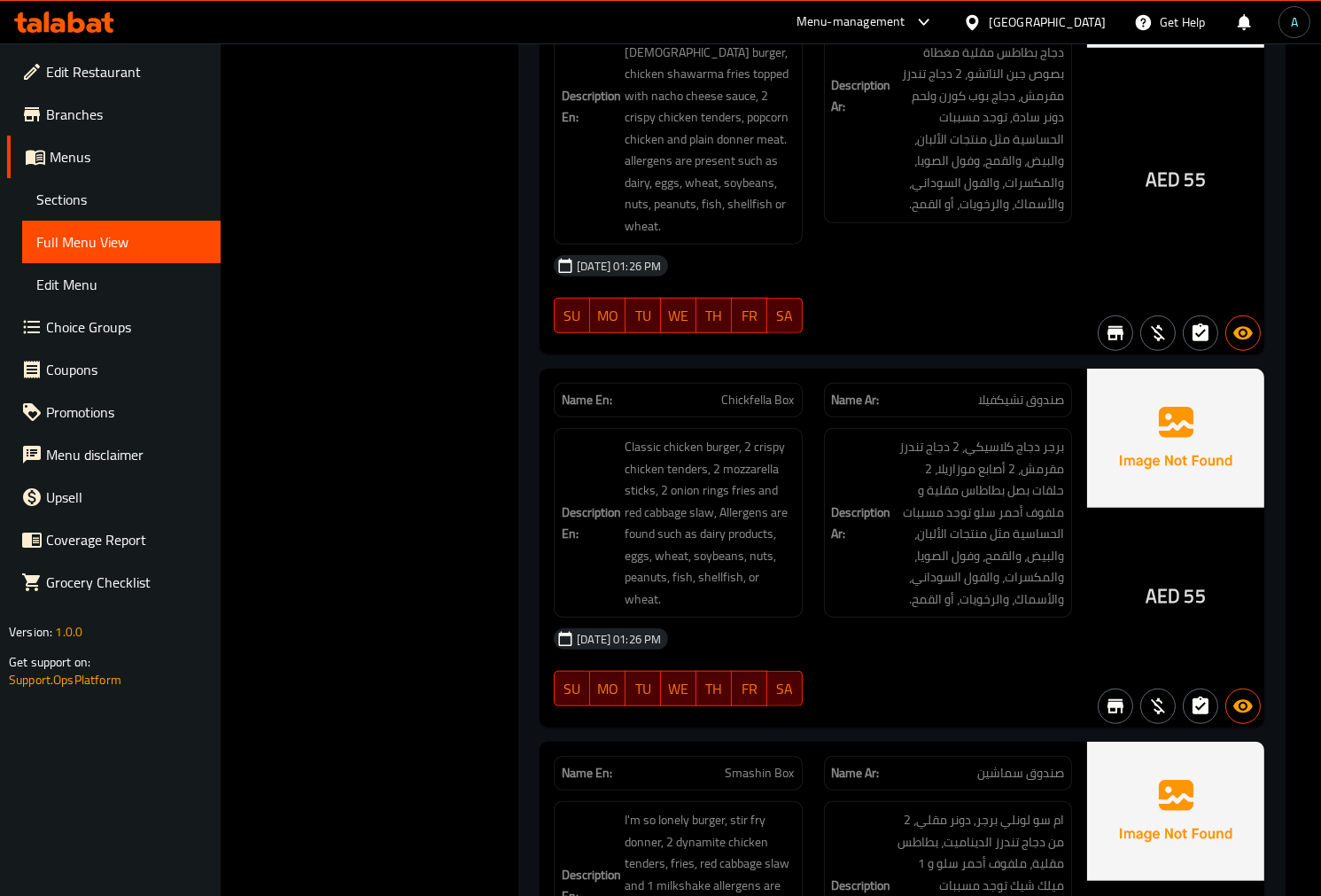
scroll to position [8452, 0]
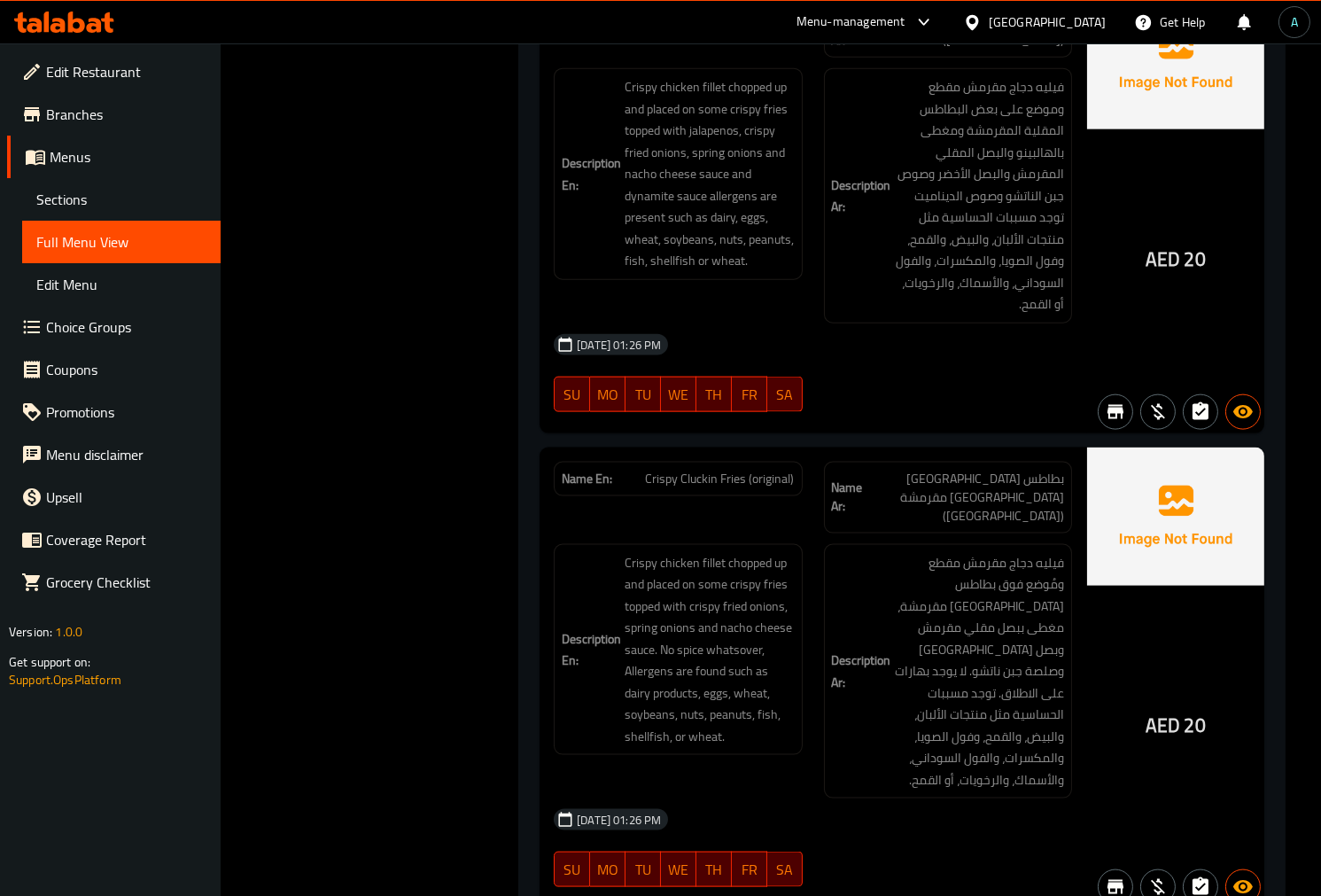
scroll to position [4193, 0]
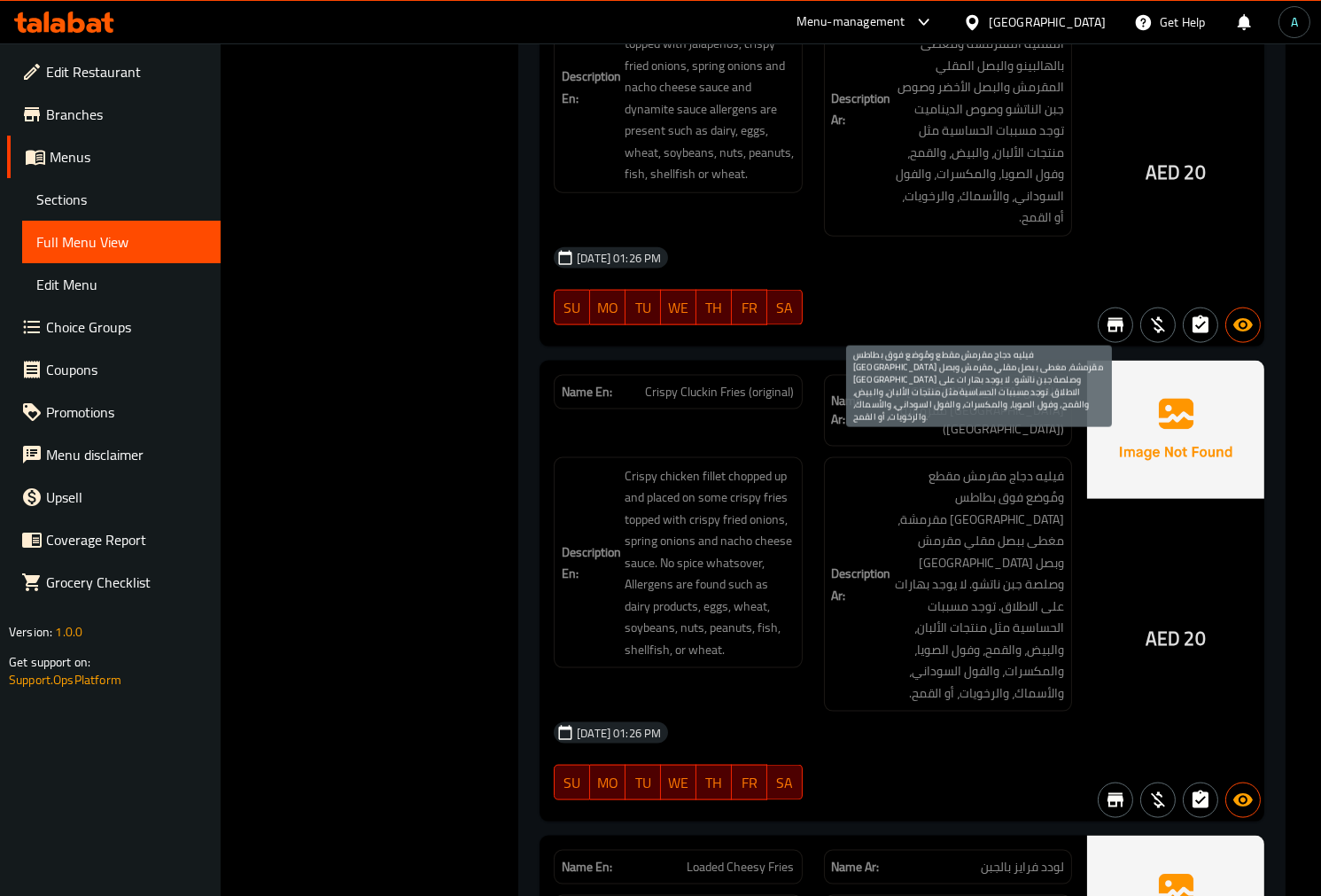
click at [985, 636] on span "فيليه دجاج مقرمش مقطع ومُوضع فوق بطاطس مقلية مقرمشة، مغطى ببصل مقلي مقرمش وبصل …" at bounding box center [980, 584] width 170 height 239
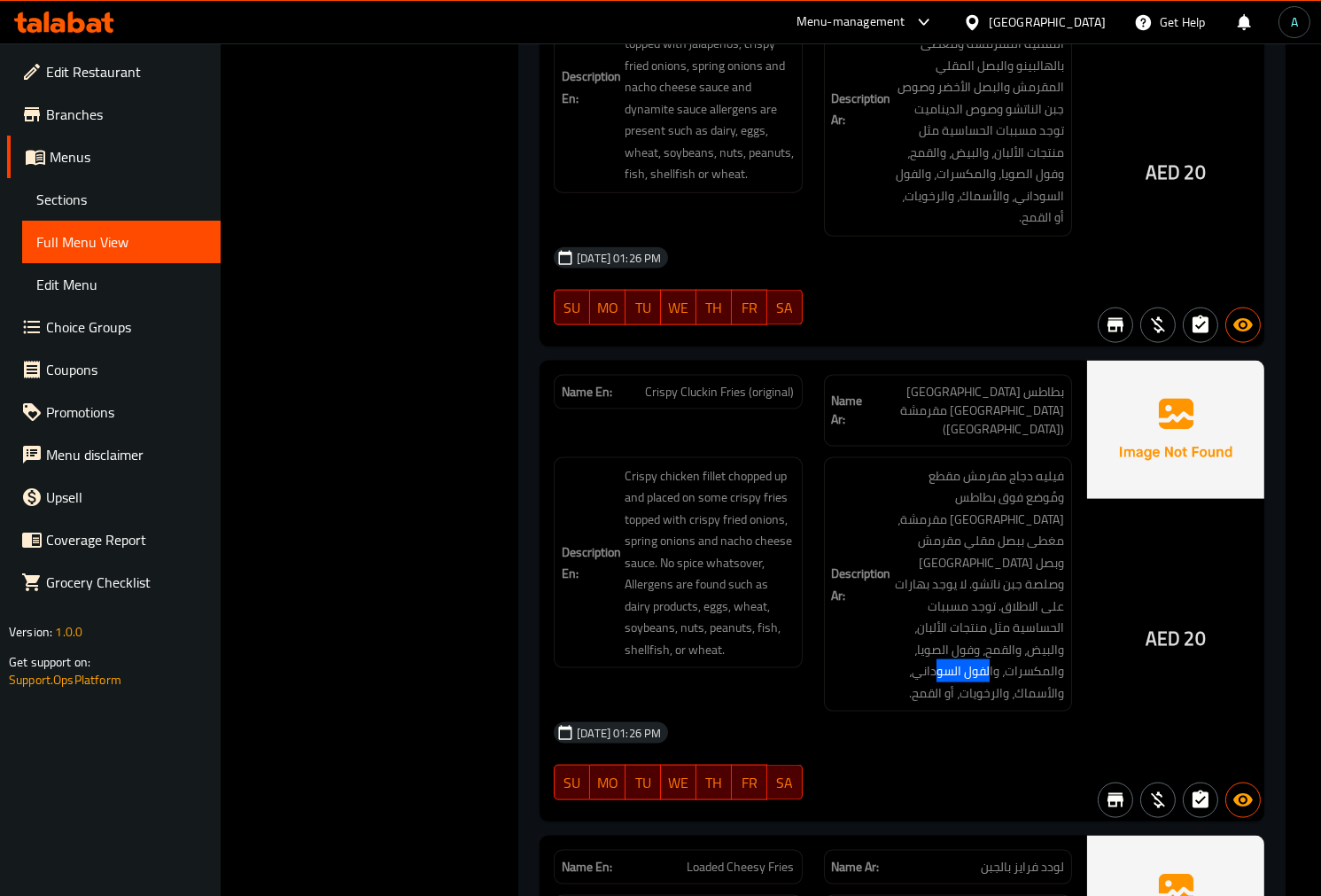
copy span "والرخويات"
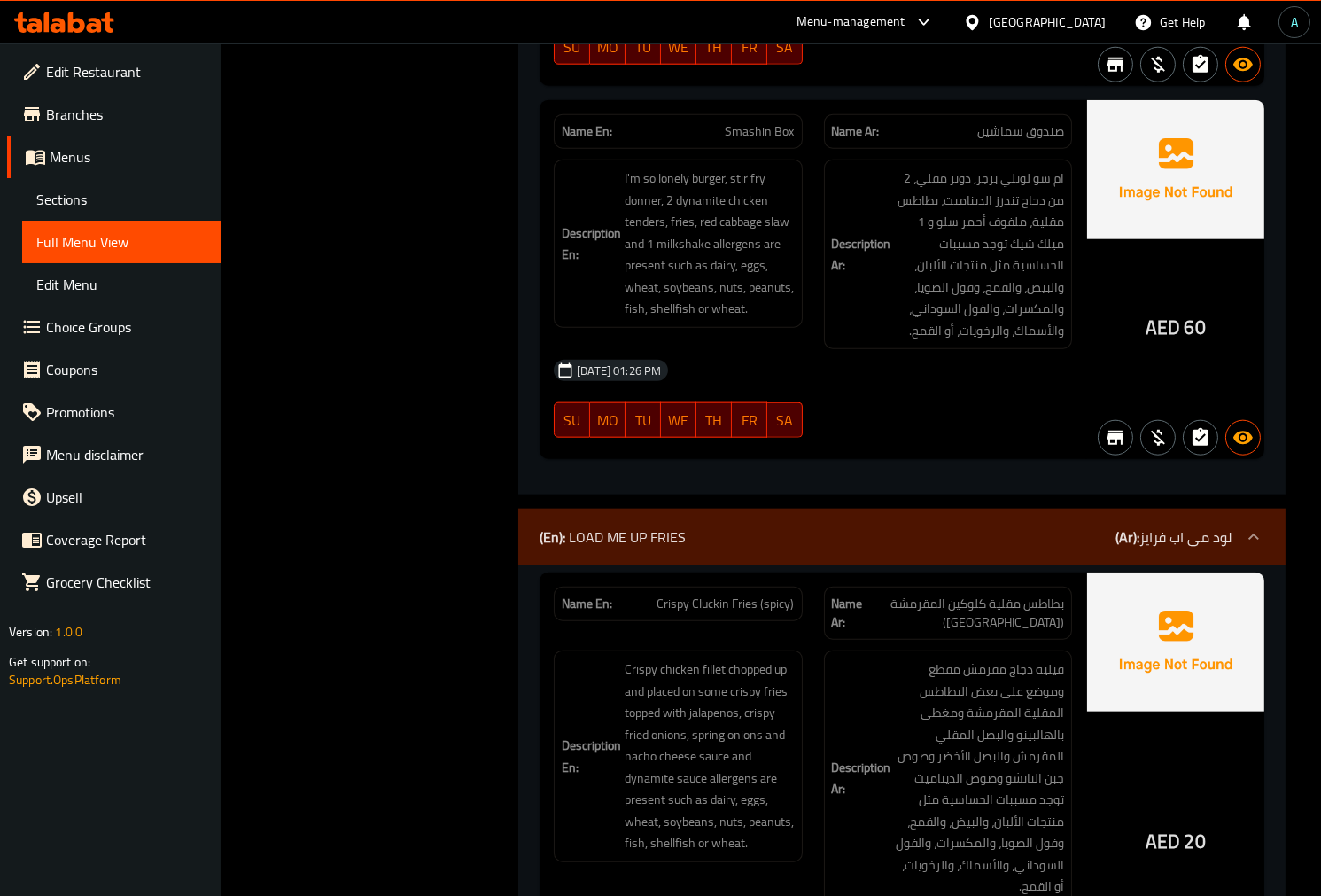
scroll to position [0, 0]
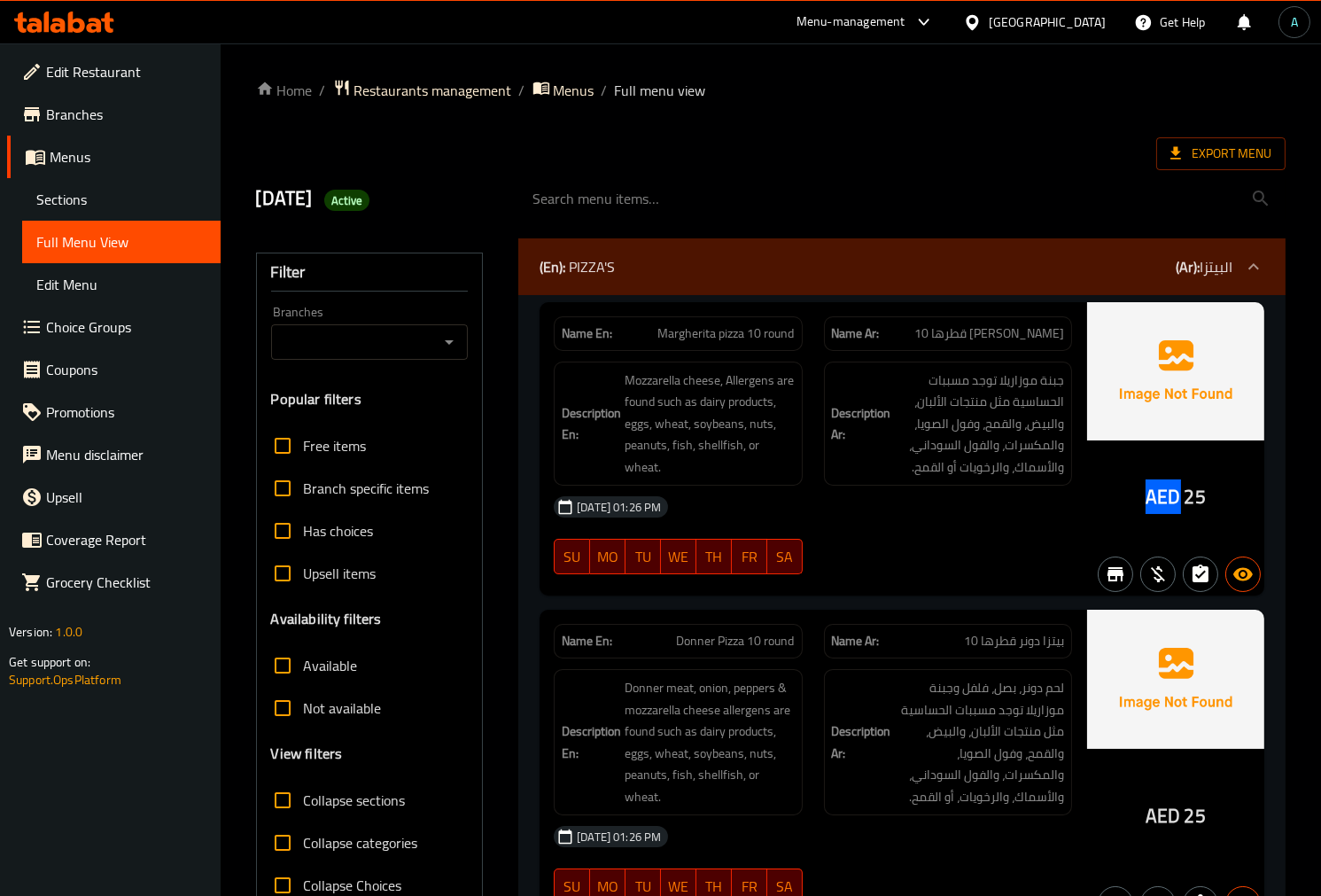
drag, startPoint x: 1147, startPoint y: 489, endPoint x: 1174, endPoint y: 497, distance: 28.2
click at [1174, 497] on div "AED 25" at bounding box center [1175, 448] width 177 height 294
copy span "AED"
click at [901, 572] on div at bounding box center [947, 573] width 269 height 21
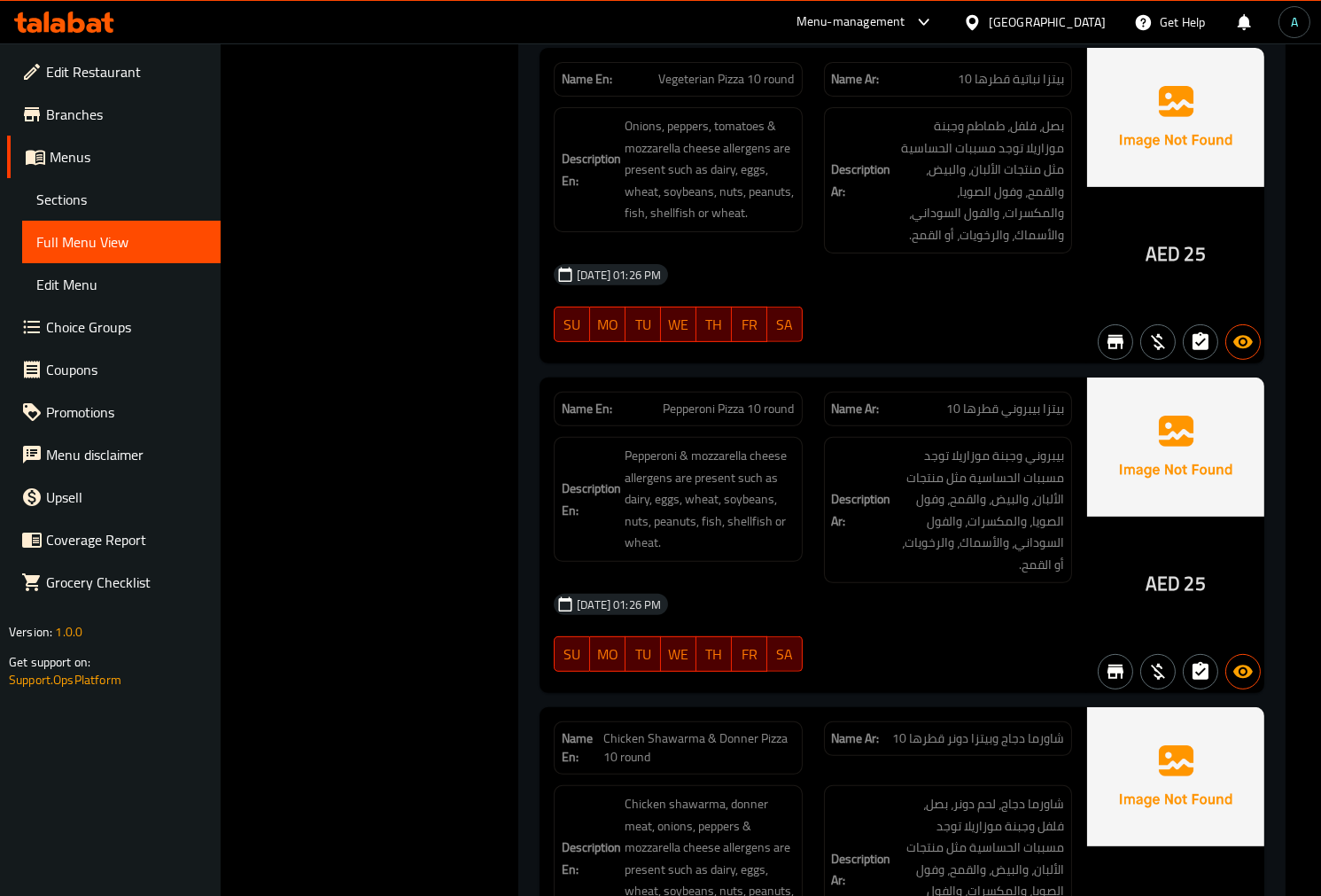
scroll to position [1279, 0]
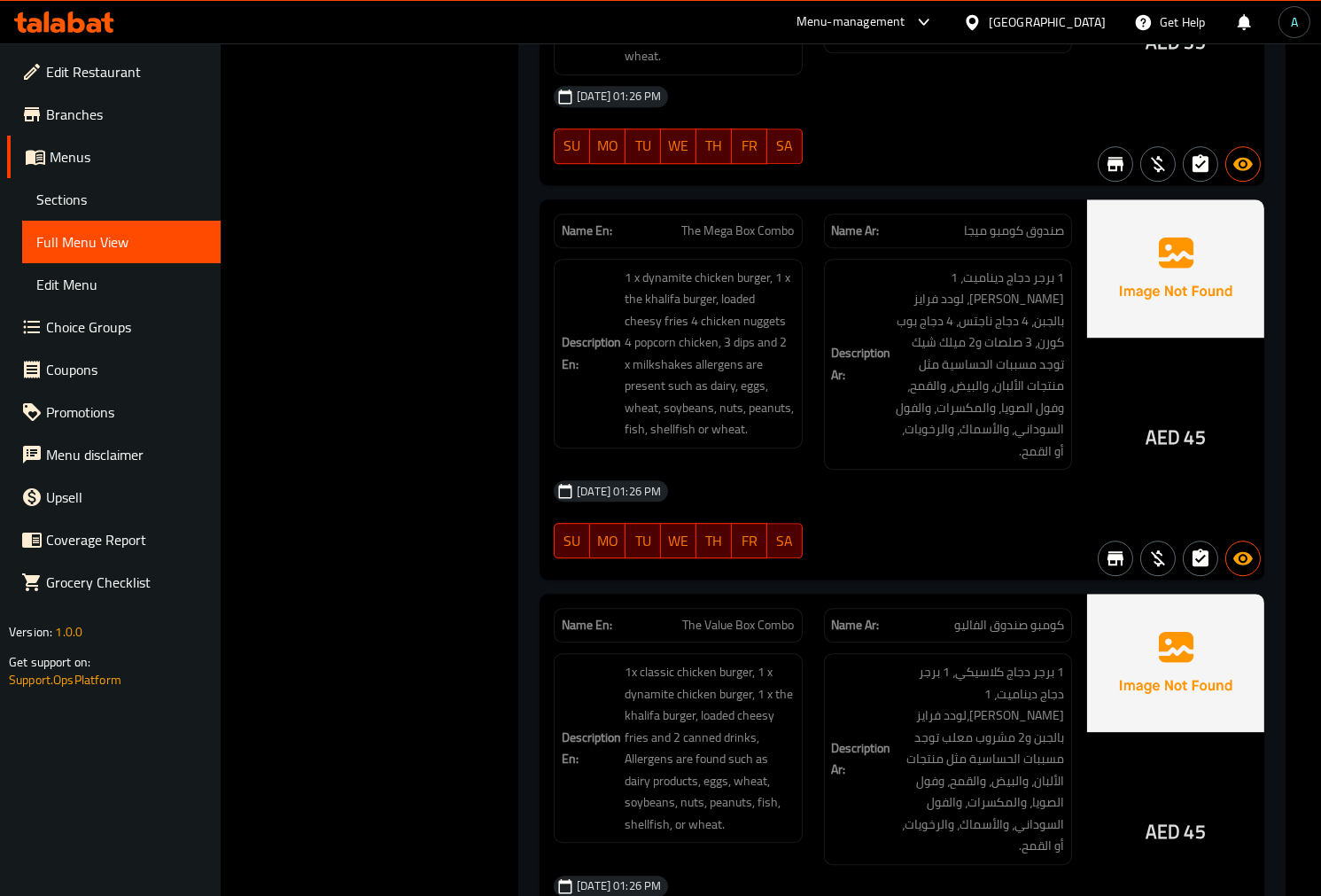
scroll to position [8889, 0]
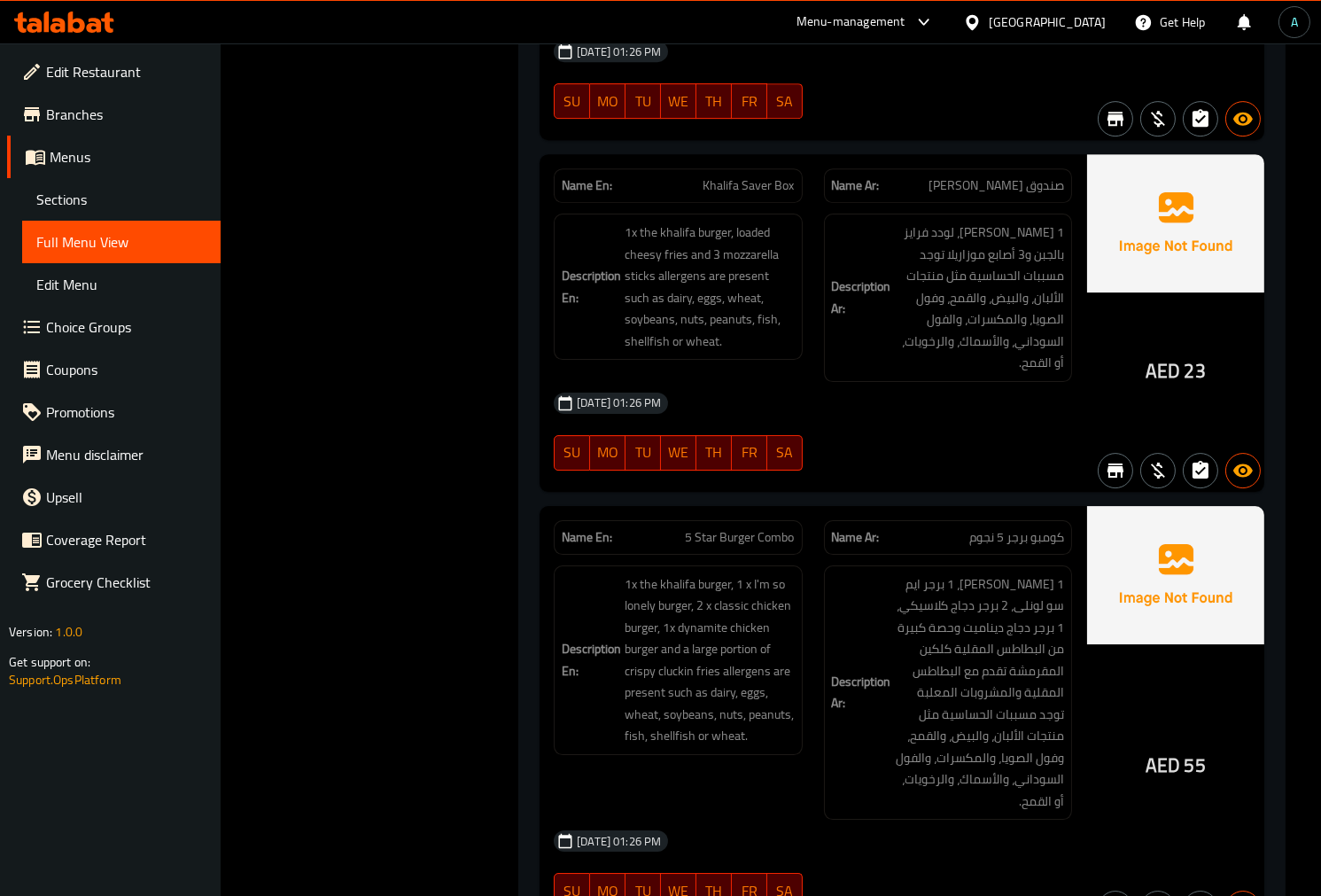
scroll to position [10677, 0]
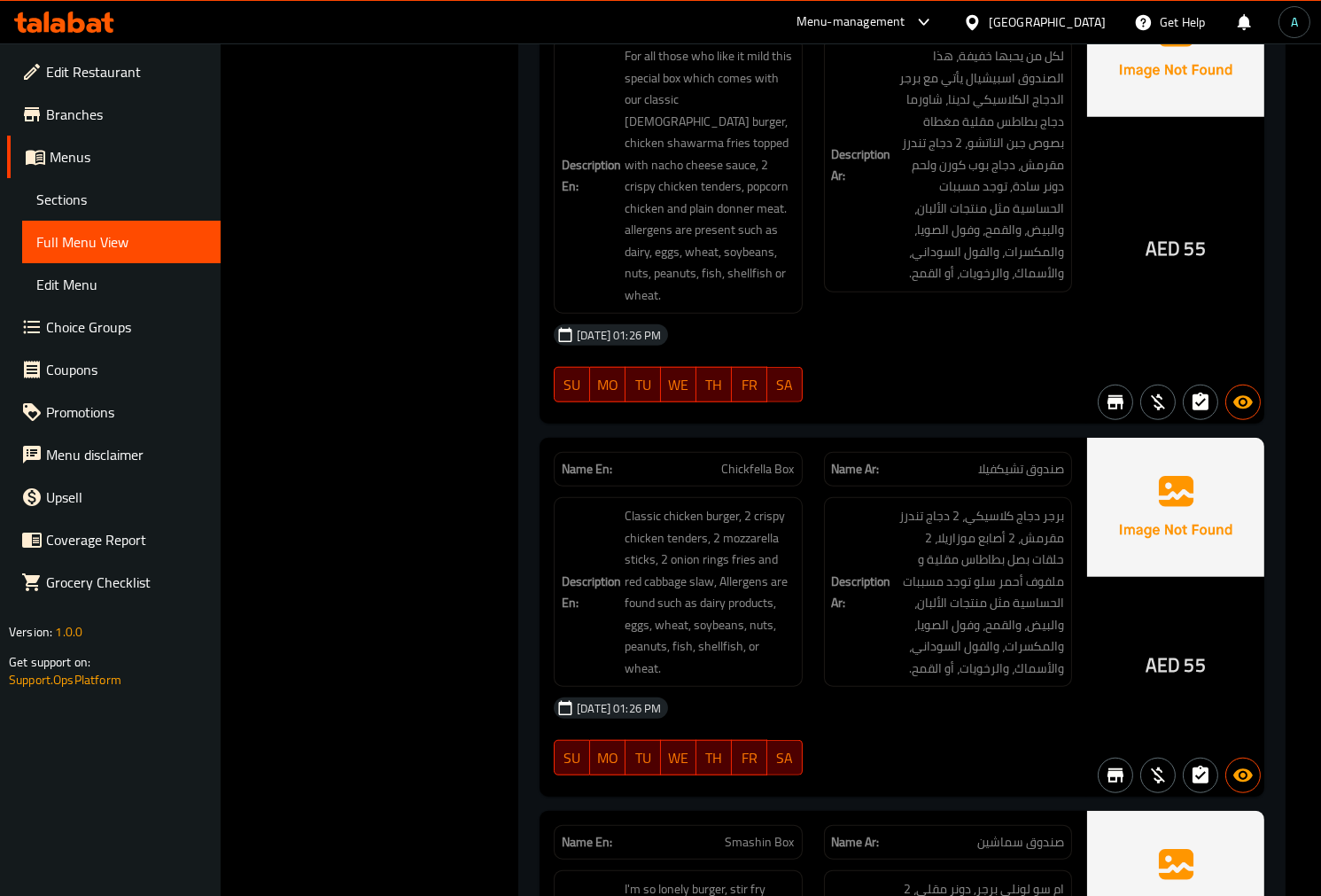
scroll to position [1914, 0]
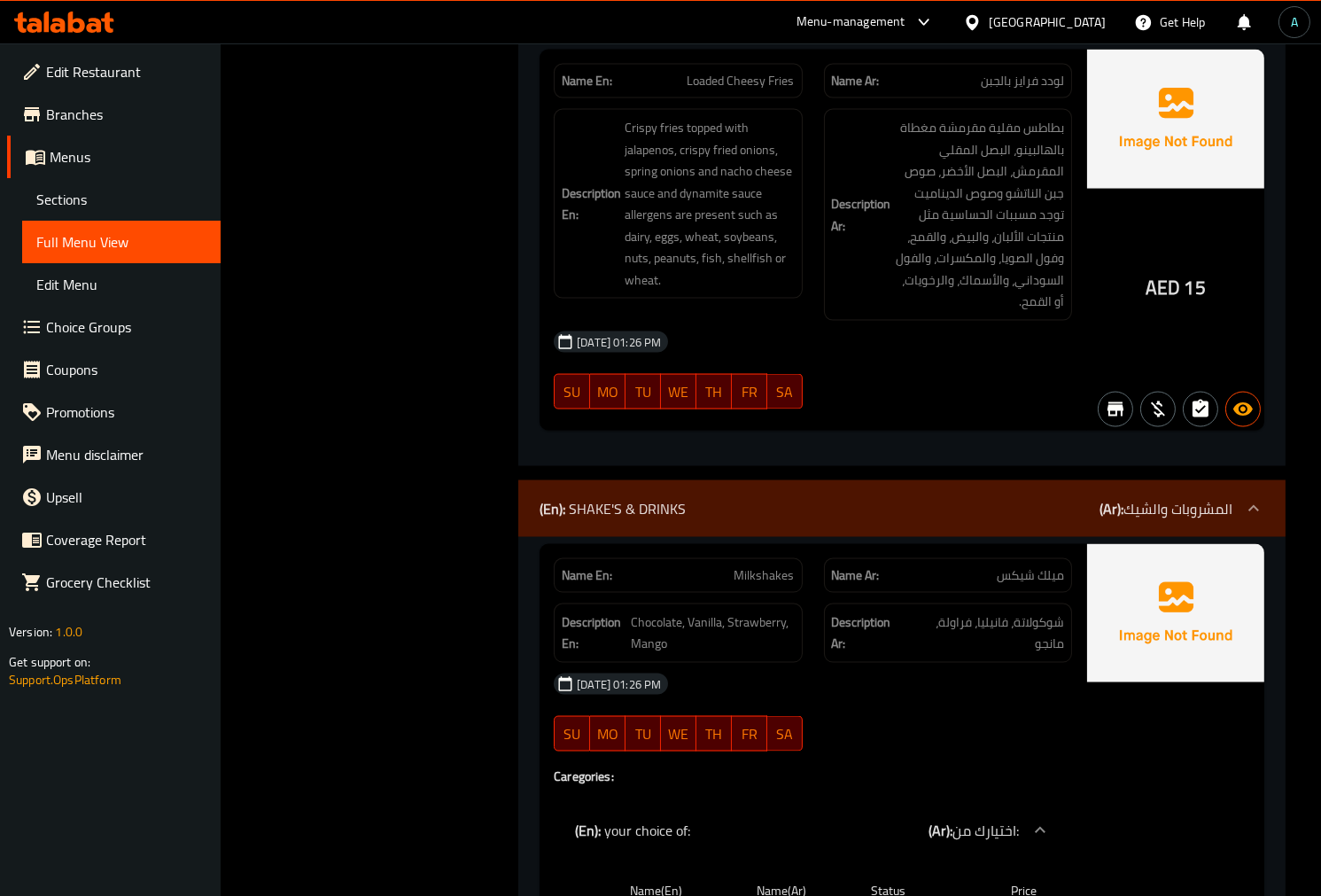
scroll to position [4781, 0]
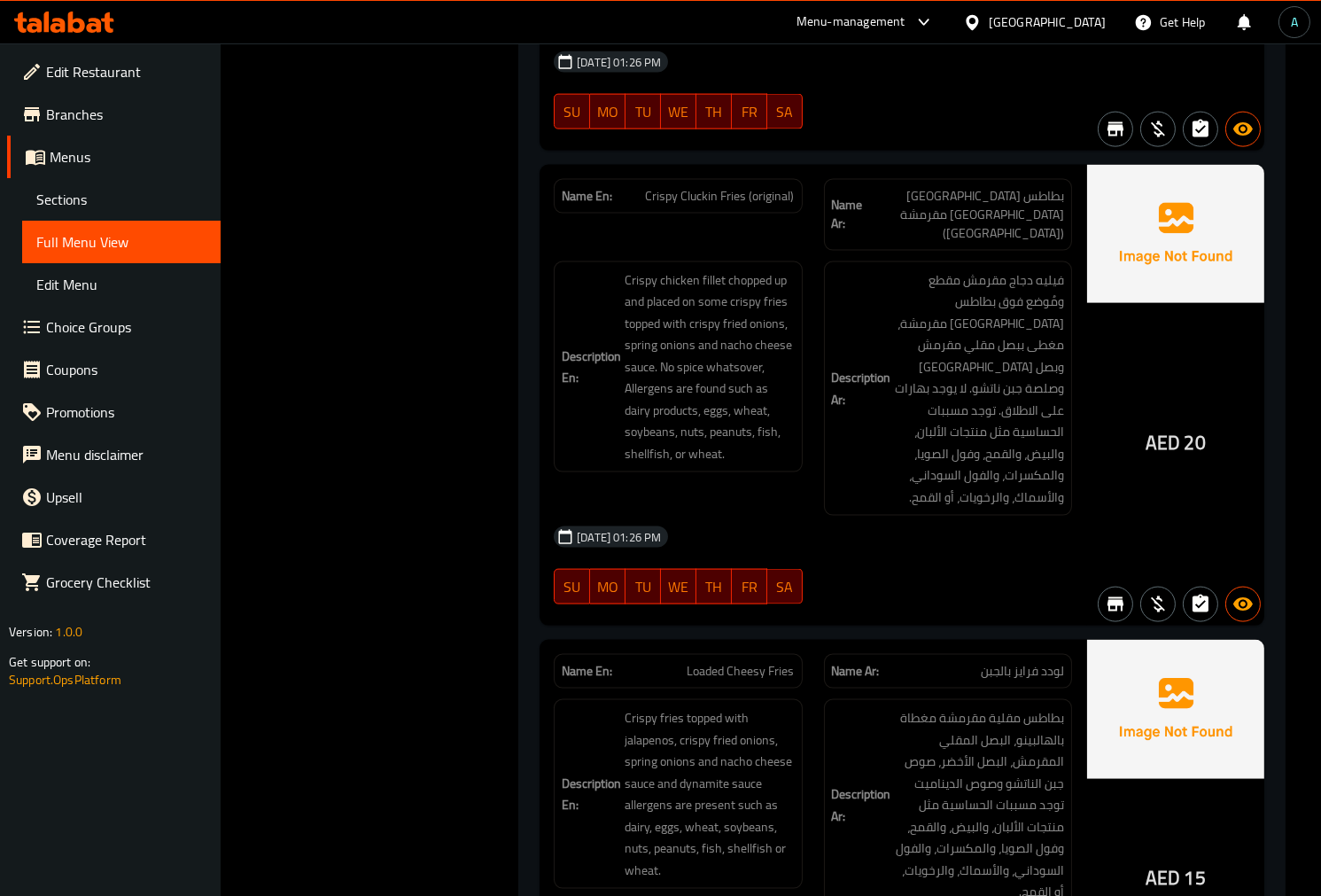
scroll to position [4388, 0]
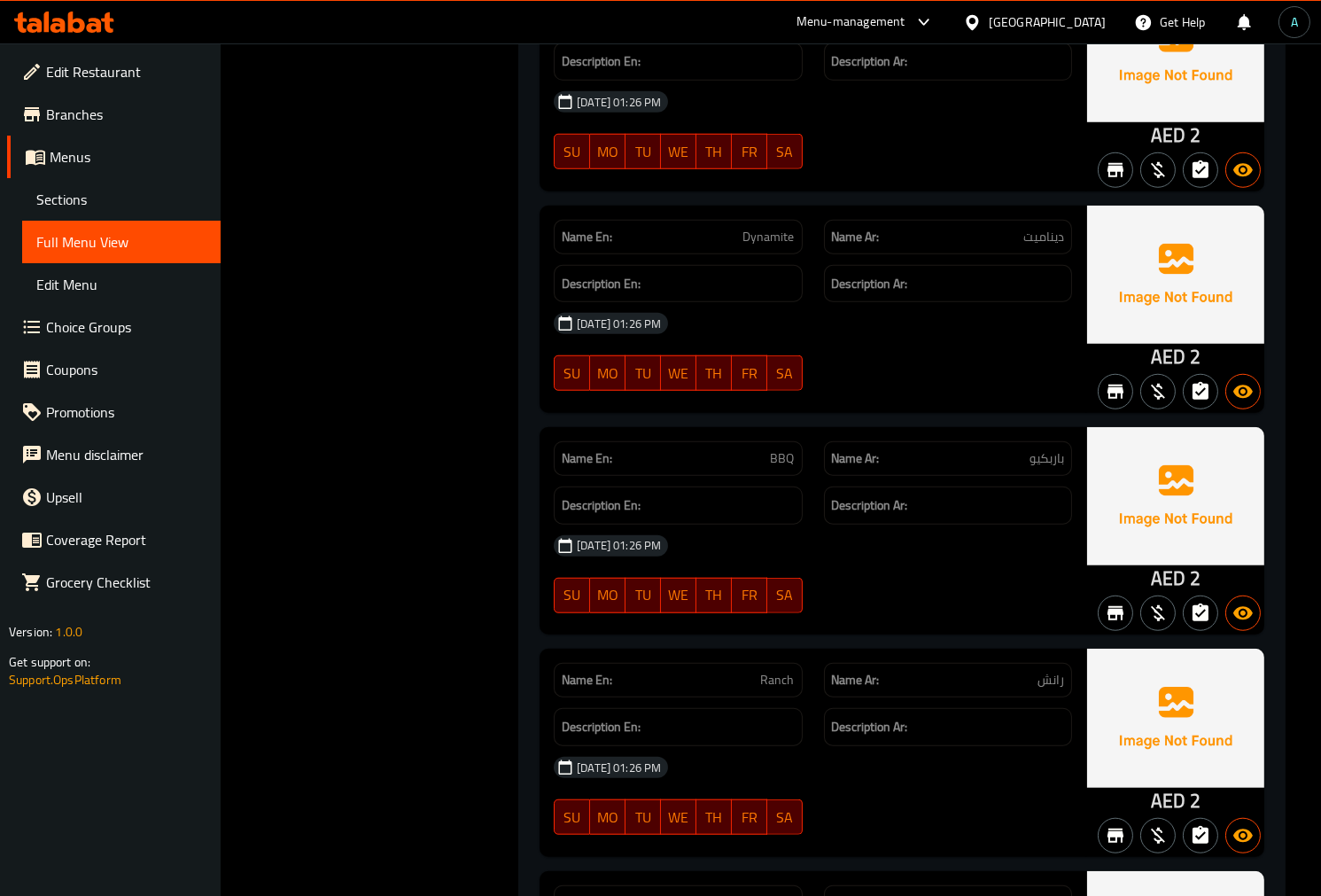
scroll to position [0, 0]
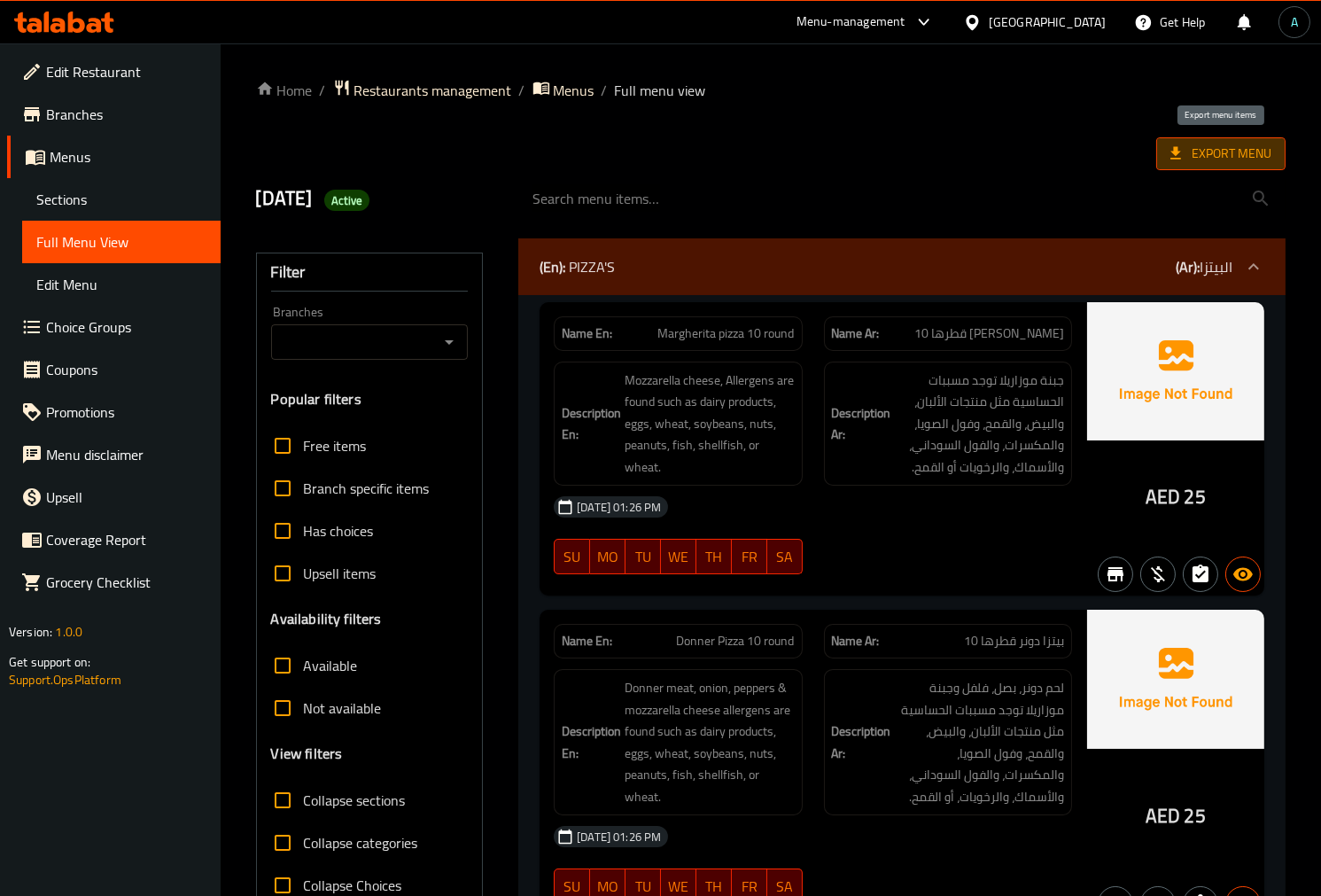
click at [1242, 152] on span "Export Menu" at bounding box center [1221, 153] width 101 height 22
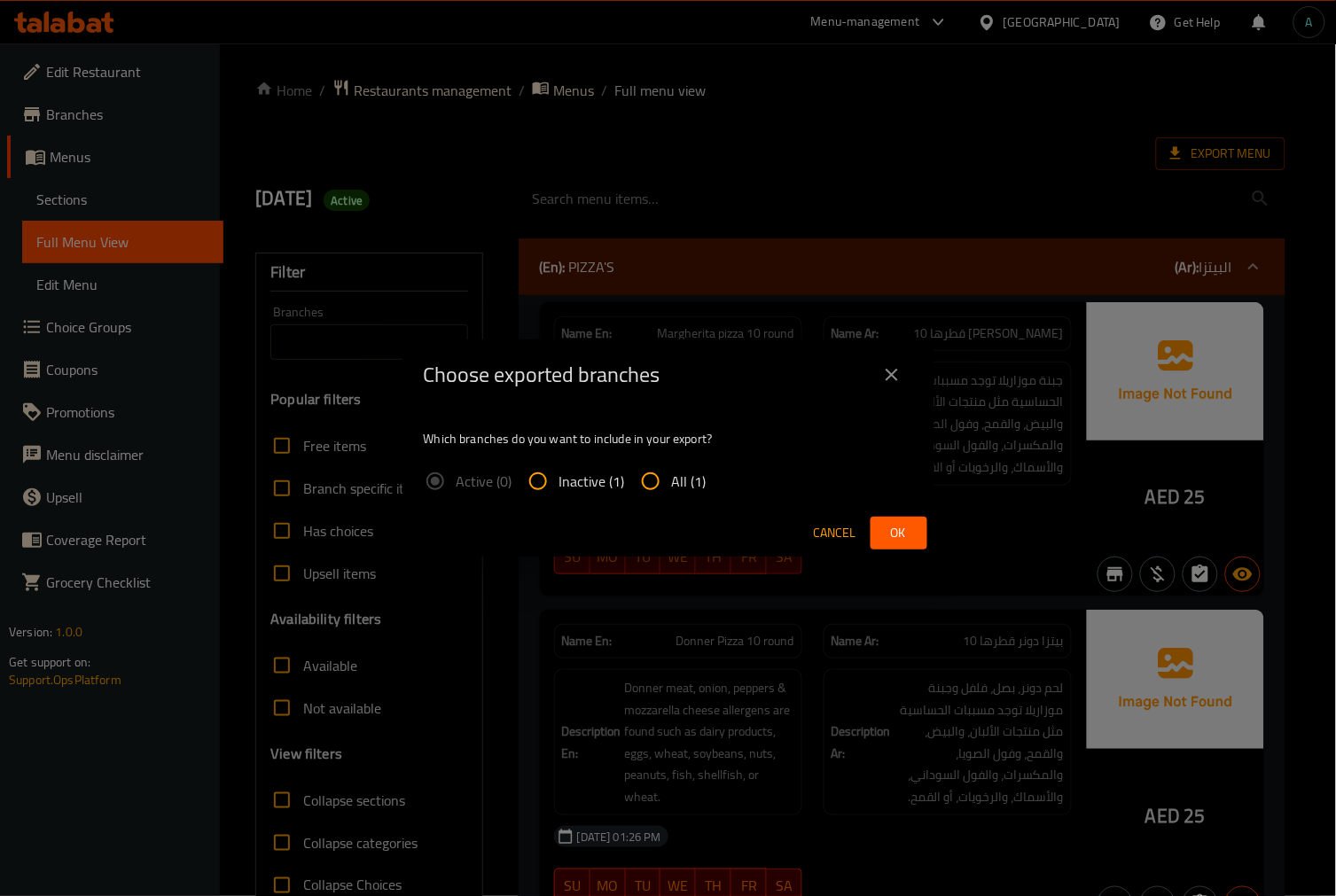
click at [692, 493] on label "All (1)" at bounding box center [668, 480] width 78 height 43
click at [672, 493] on input "All (1)" at bounding box center [650, 480] width 43 height 43
radio input "true"
click at [906, 517] on button "Ok" at bounding box center [898, 533] width 57 height 33
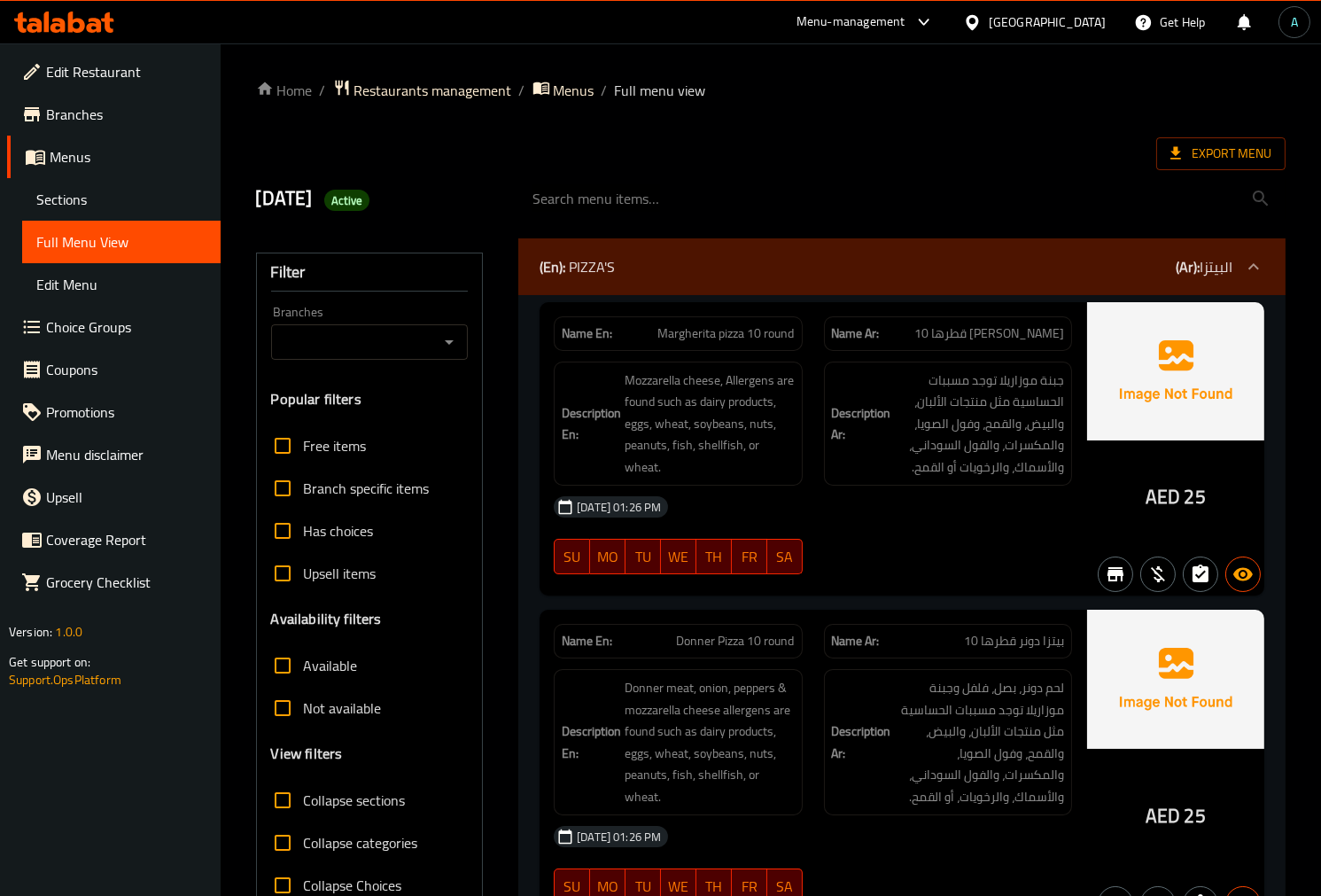
click at [482, 446] on div "Filter Branches Branches Popular filters Free items Branch specific items Has c…" at bounding box center [370, 580] width 228 height 654
click at [459, 636] on div "Free items Branch specific items Has choices Upsell items Availability filters …" at bounding box center [369, 665] width 198 height 482
